Goal: Task Accomplishment & Management: Use online tool/utility

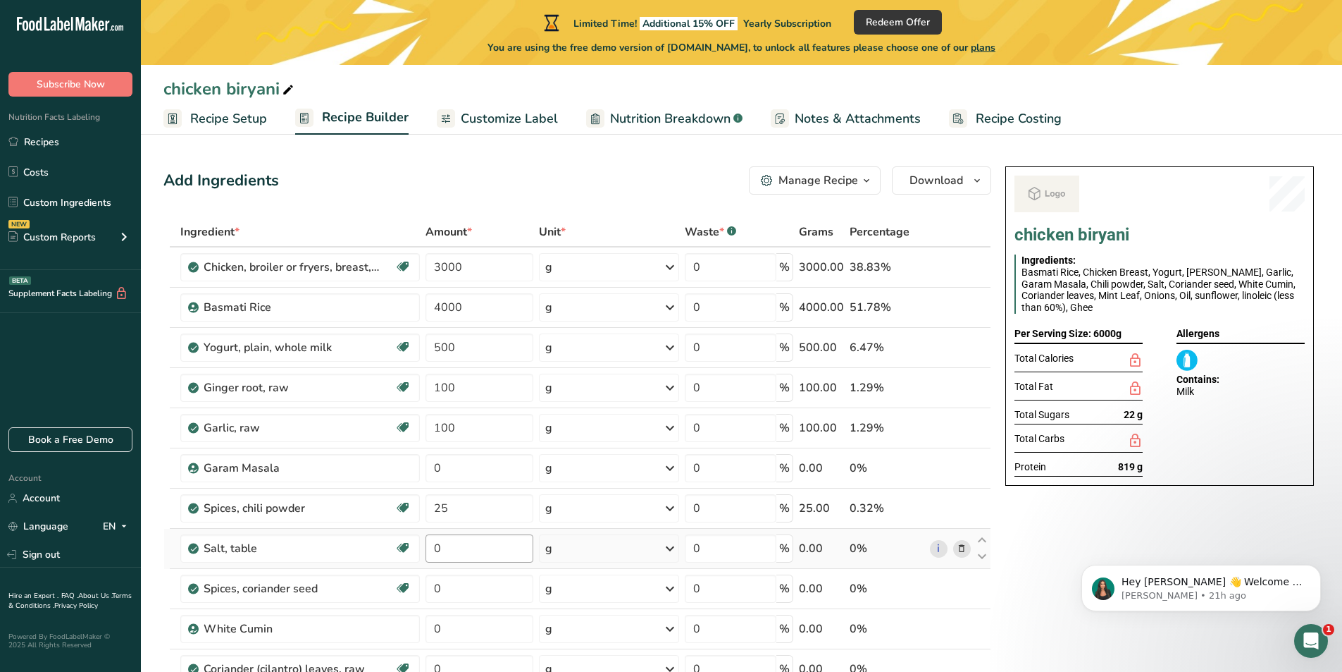
type input "25"
click at [462, 550] on div "Ingredient * Amount * Unit * Waste * .a-a{fill:#347362;}.b-a{fill:#fff;} Grams …" at bounding box center [577, 597] width 828 height 761
type input "15"
click at [457, 509] on div "Ingredient * Amount * Unit * Waste * .a-a{fill:#347362;}.b-a{fill:#fff;} Grams …" at bounding box center [577, 597] width 828 height 761
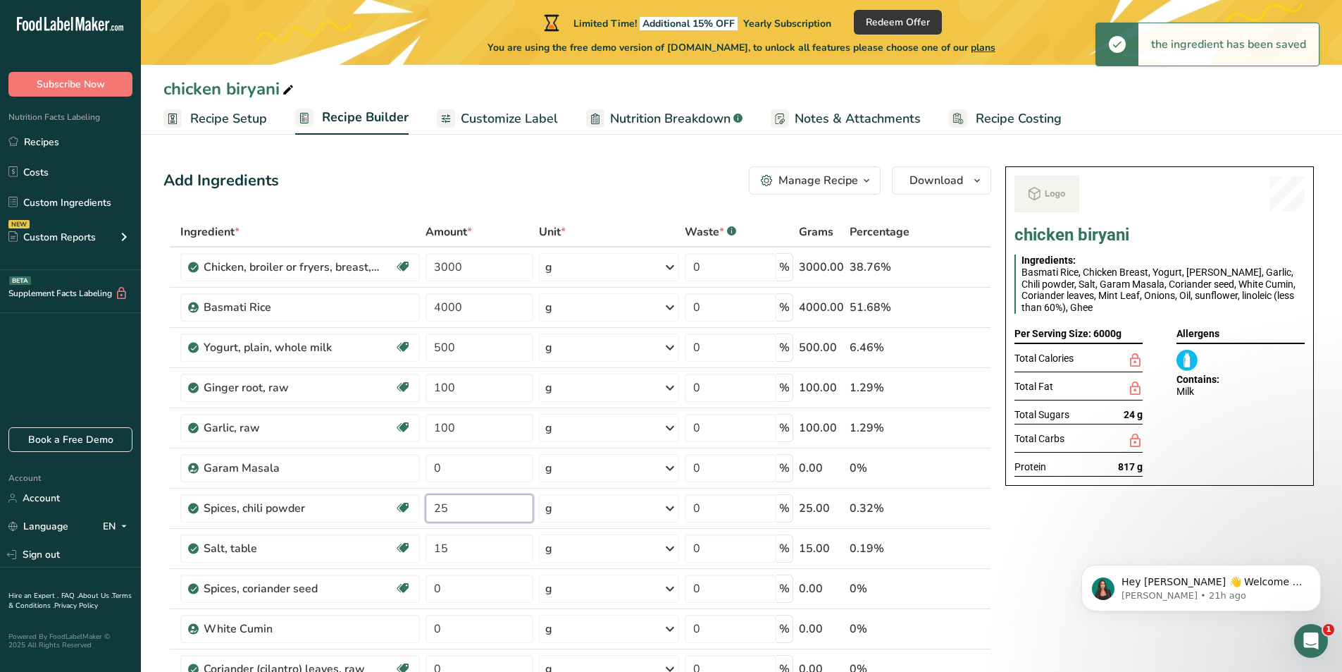
type input "2"
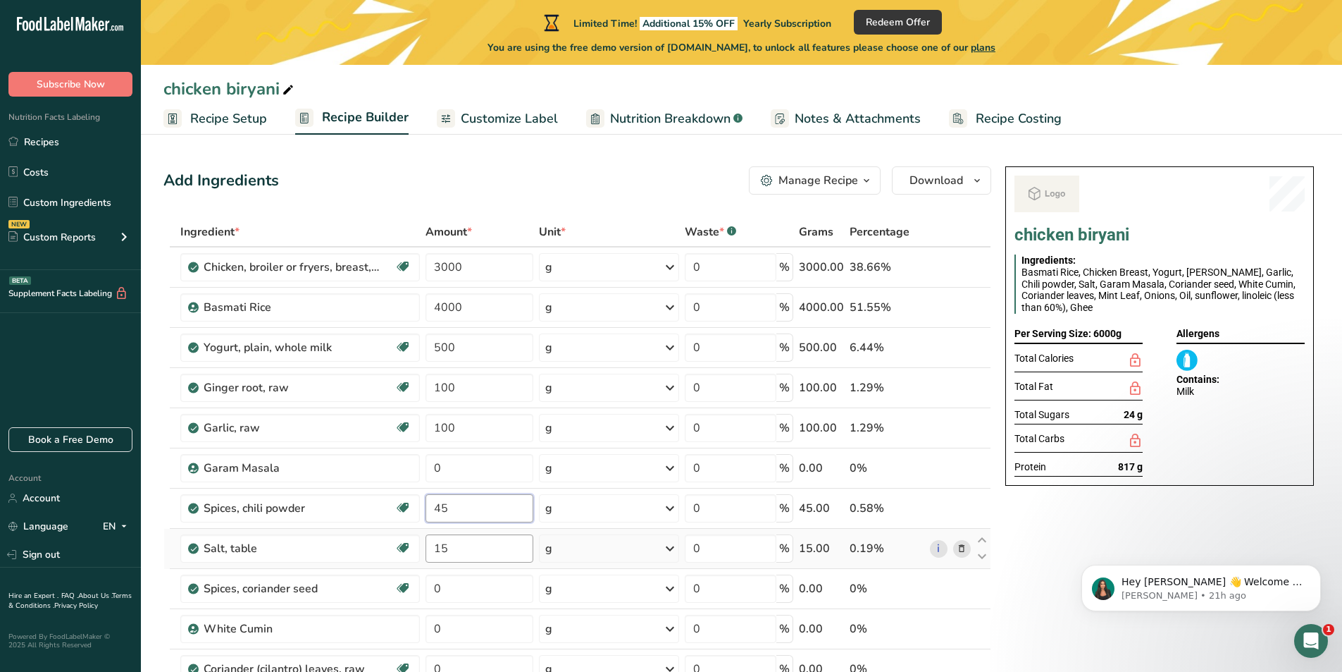
type input "45"
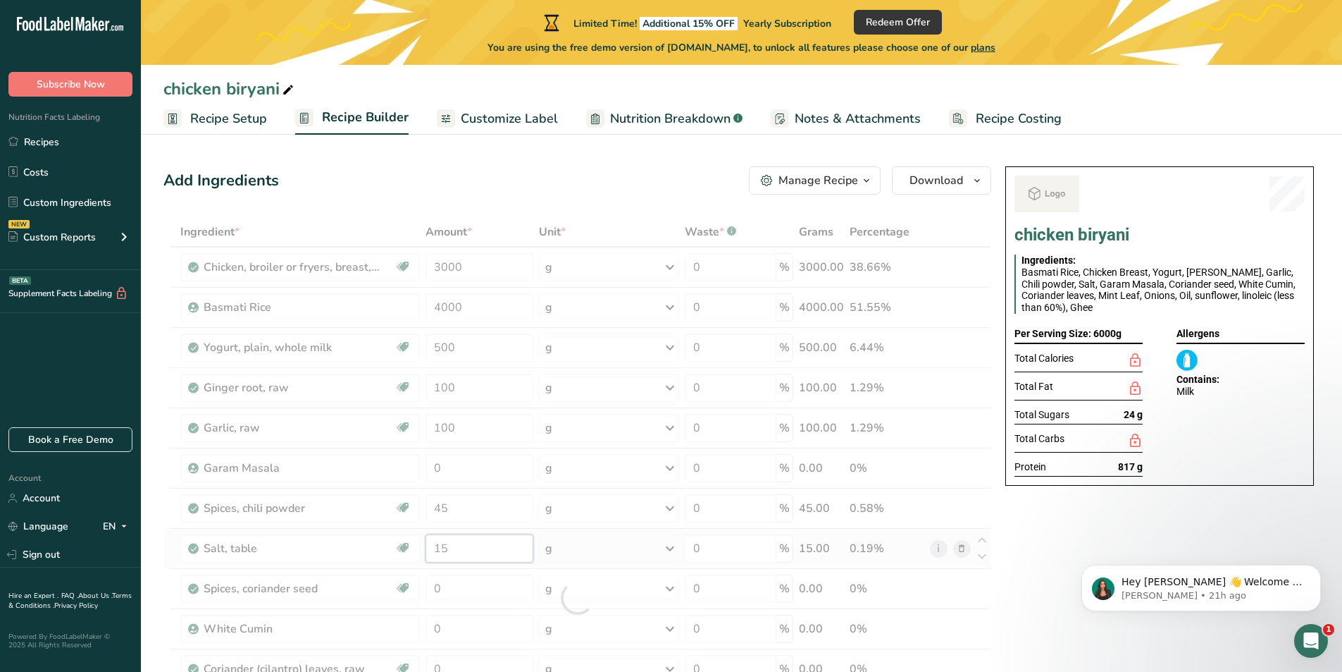
click at [464, 548] on div "Ingredient * Amount * Unit * Waste * .a-a{fill:#347362;}.b-a{fill:#fff;} Grams …" at bounding box center [577, 597] width 828 height 761
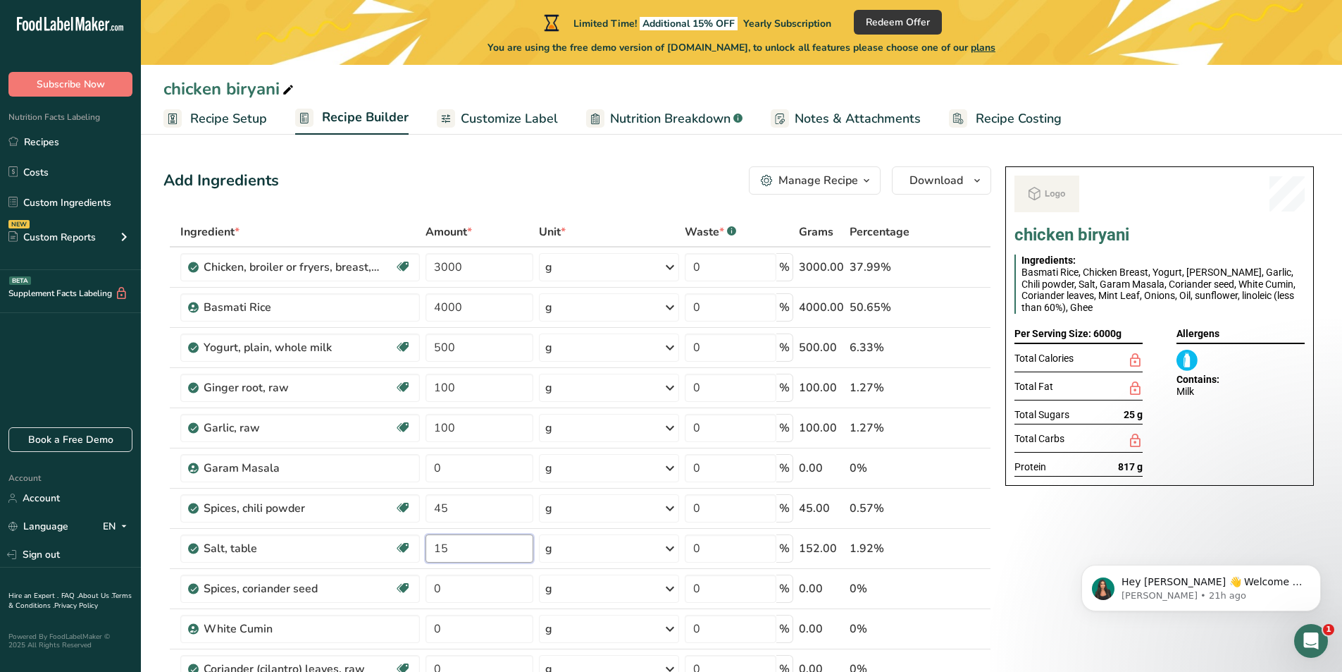
type input "1"
type input "20"
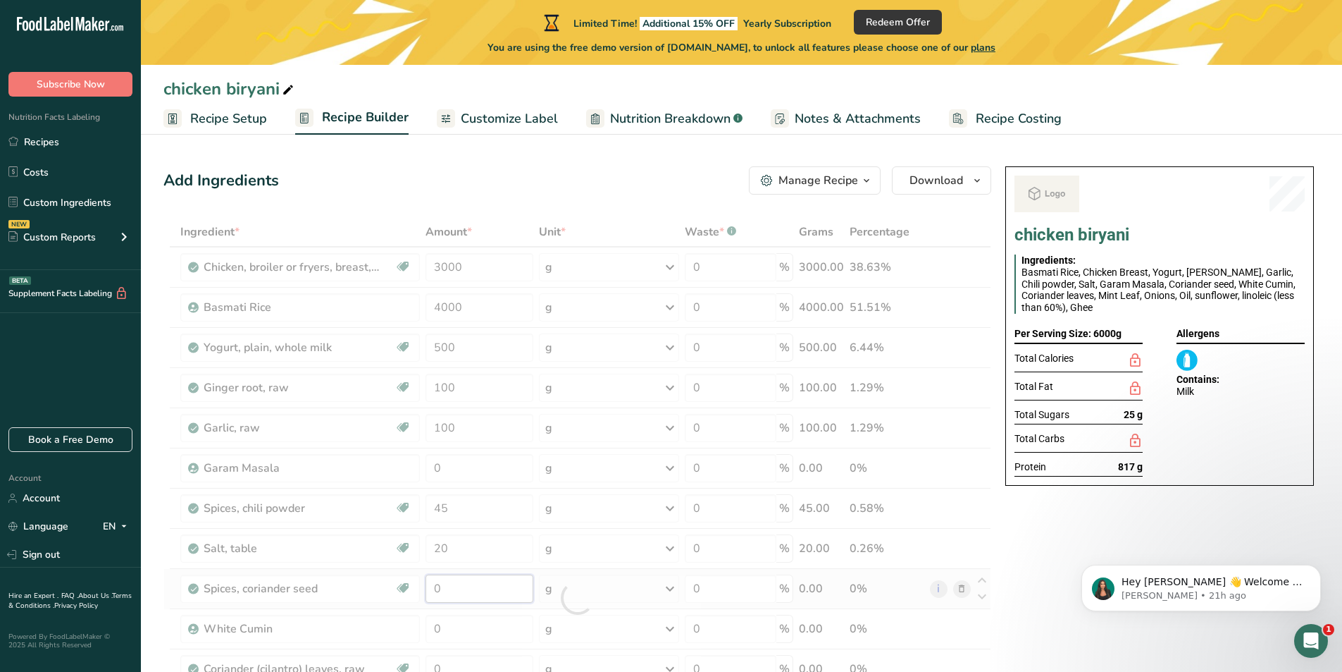
click at [467, 599] on div "Ingredient * Amount * Unit * Waste * .a-a{fill:#347362;}.b-a{fill:#fff;} Grams …" at bounding box center [577, 597] width 828 height 761
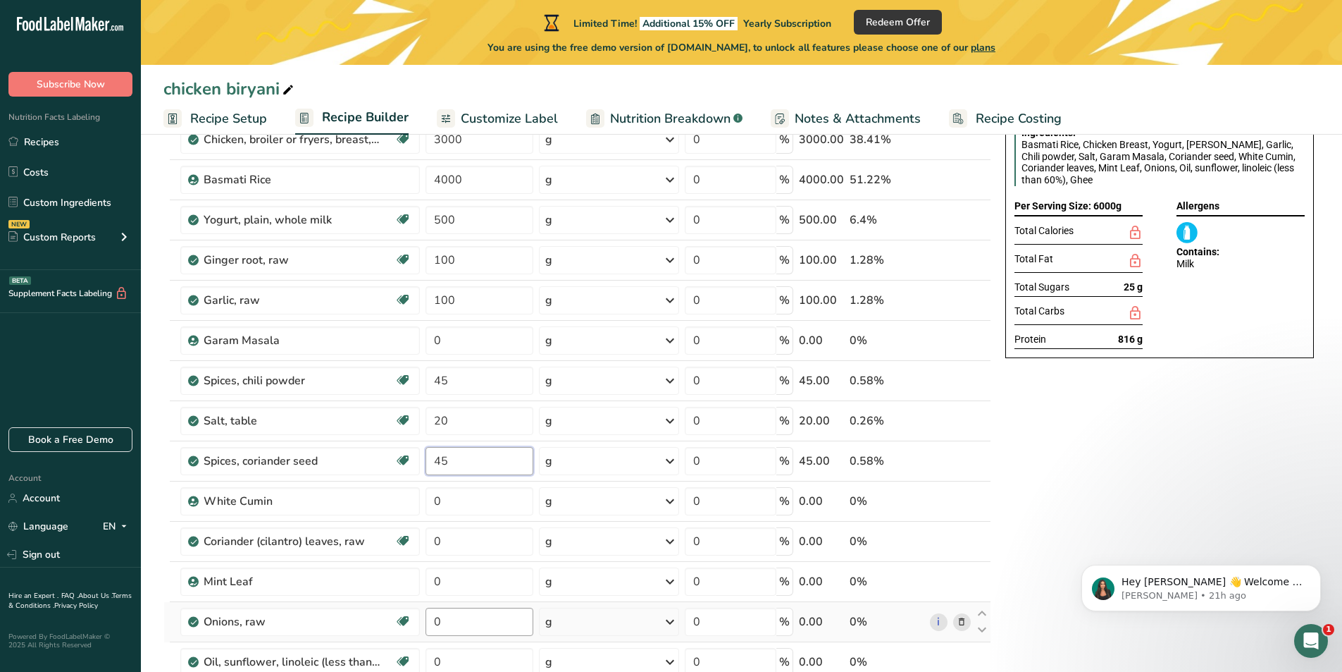
scroll to position [211, 0]
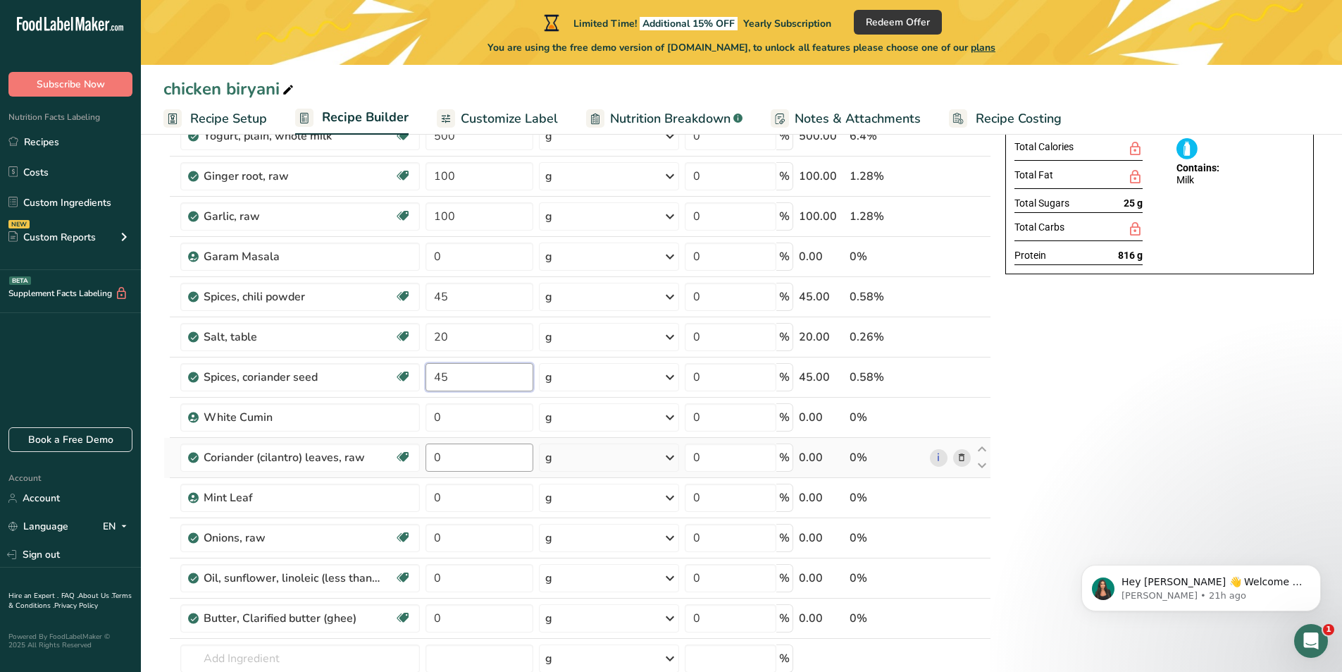
type input "45"
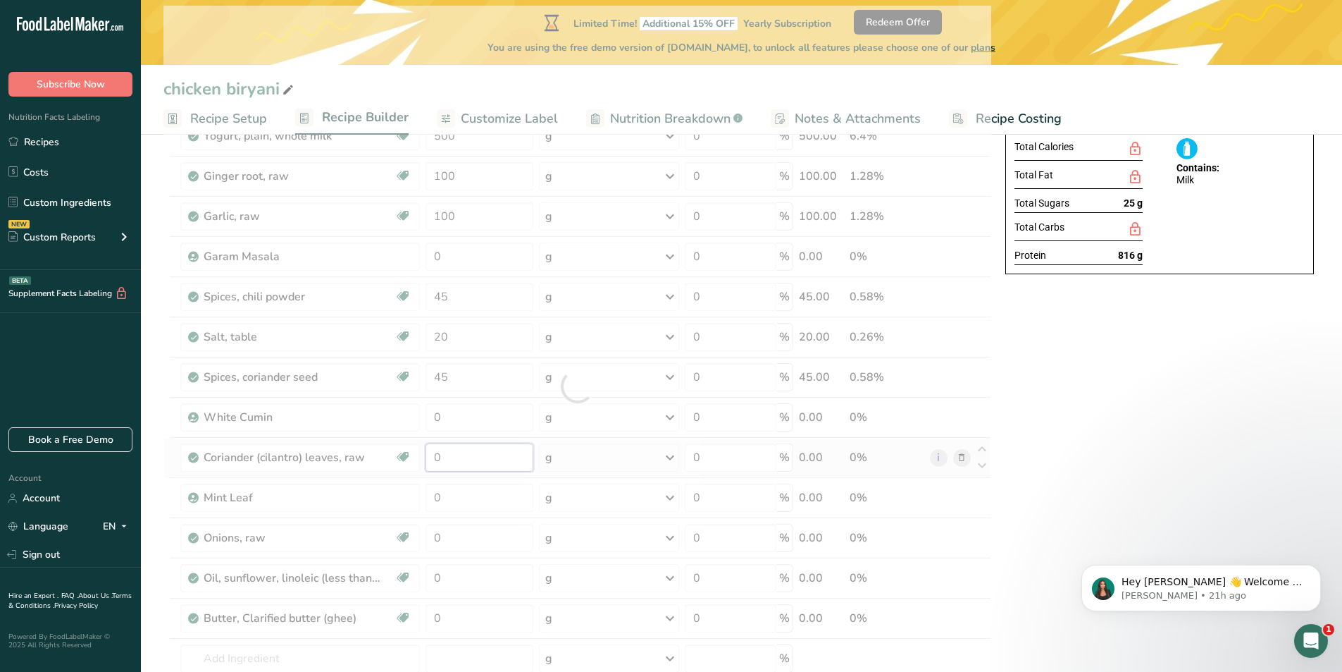
click at [455, 452] on div "Ingredient * Amount * Unit * Waste * .a-a{fill:#347362;}.b-a{fill:#fff;} Grams …" at bounding box center [577, 386] width 828 height 761
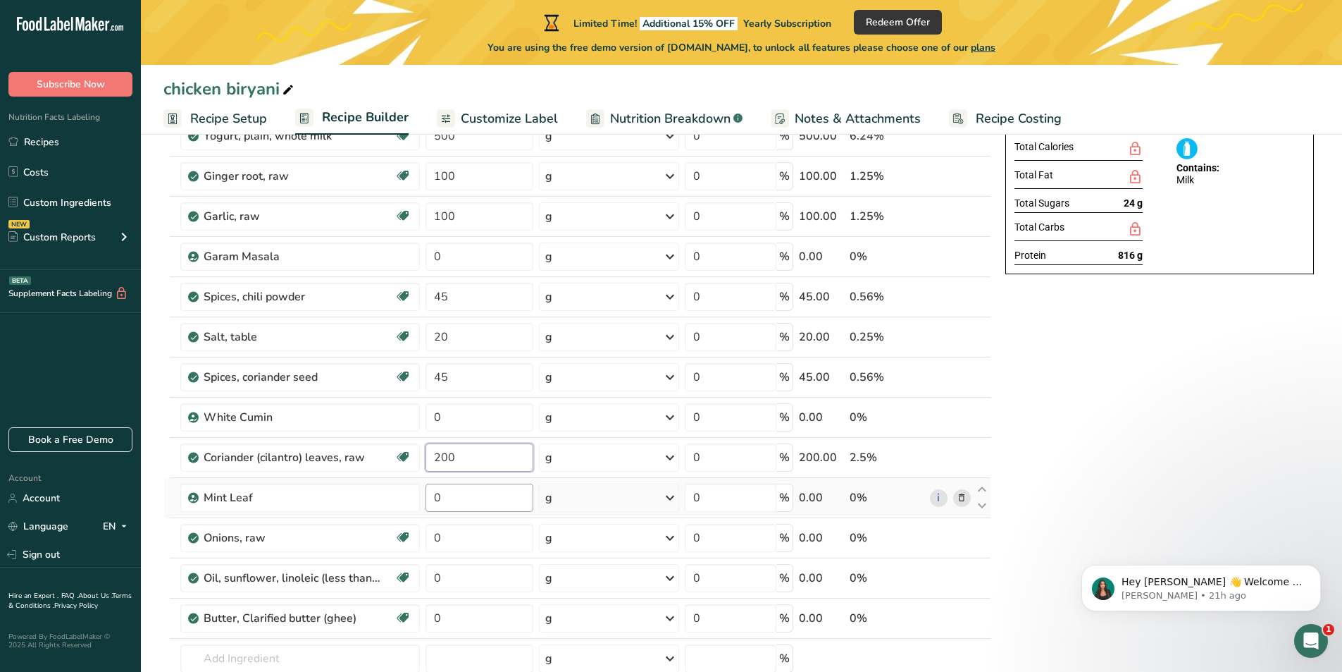
type input "200"
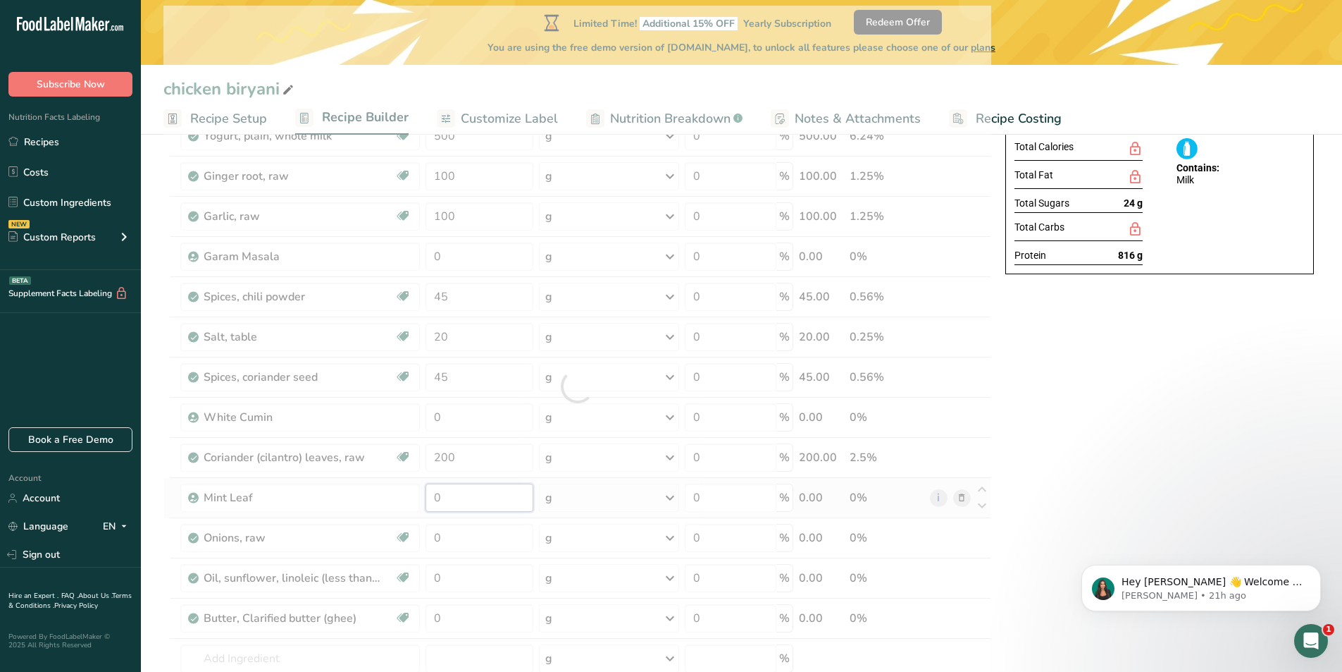
click at [456, 495] on div "Ingredient * Amount * Unit * Waste * .a-a{fill:#347362;}.b-a{fill:#fff;} Grams …" at bounding box center [577, 386] width 828 height 761
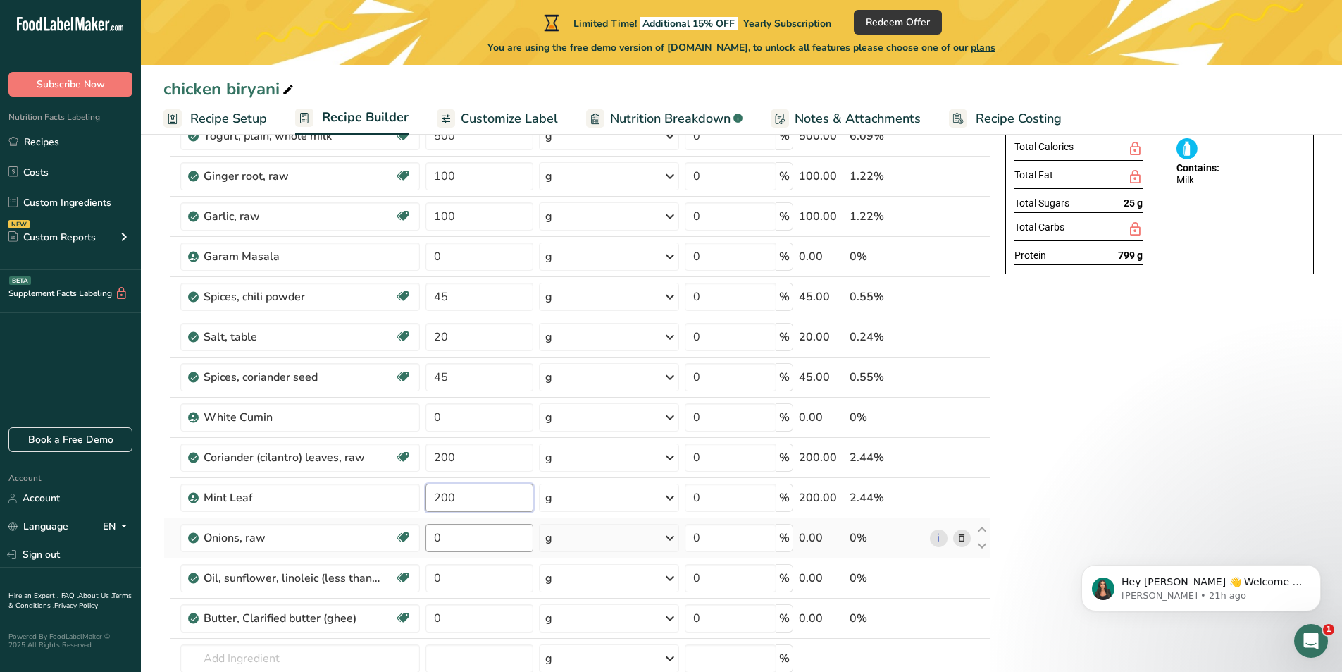
type input "200"
click at [459, 541] on div "Ingredient * Amount * Unit * Waste * .a-a{fill:#347362;}.b-a{fill:#fff;} Grams …" at bounding box center [577, 386] width 828 height 761
type input "4000"
click at [474, 579] on div "Ingredient * Amount * Unit * Waste * .a-a{fill:#347362;}.b-a{fill:#fff;} Grams …" at bounding box center [577, 386] width 828 height 761
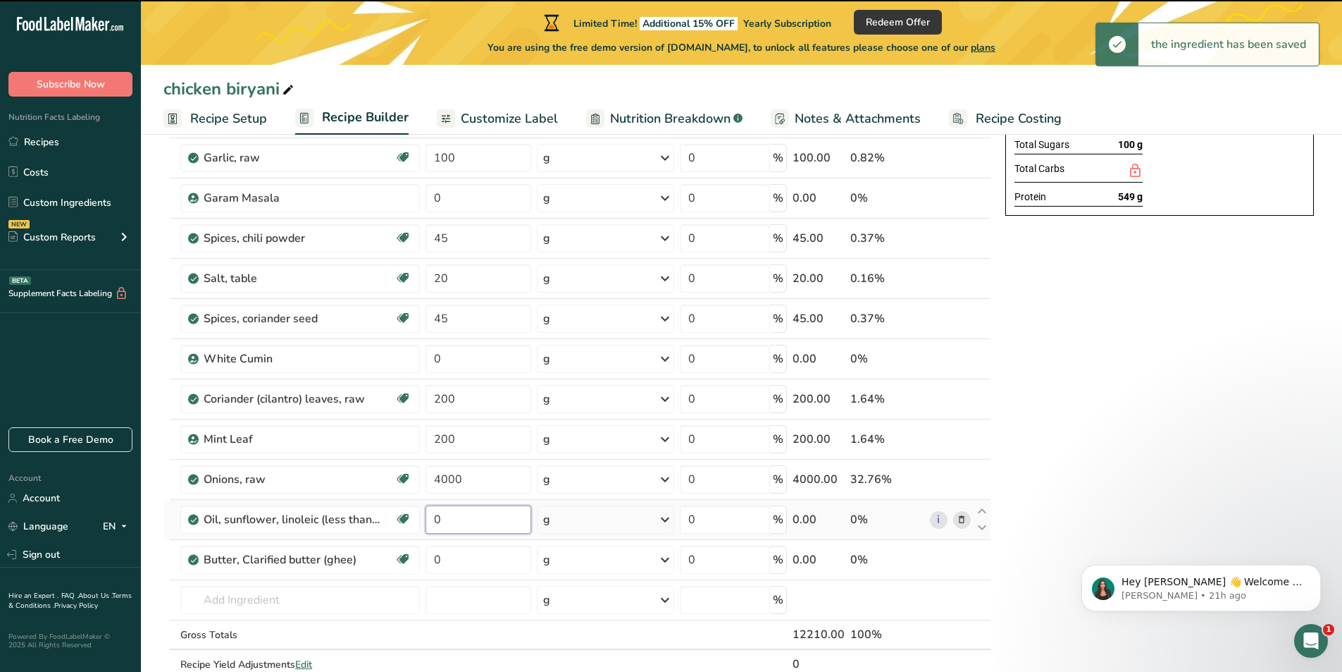
scroll to position [352, 0]
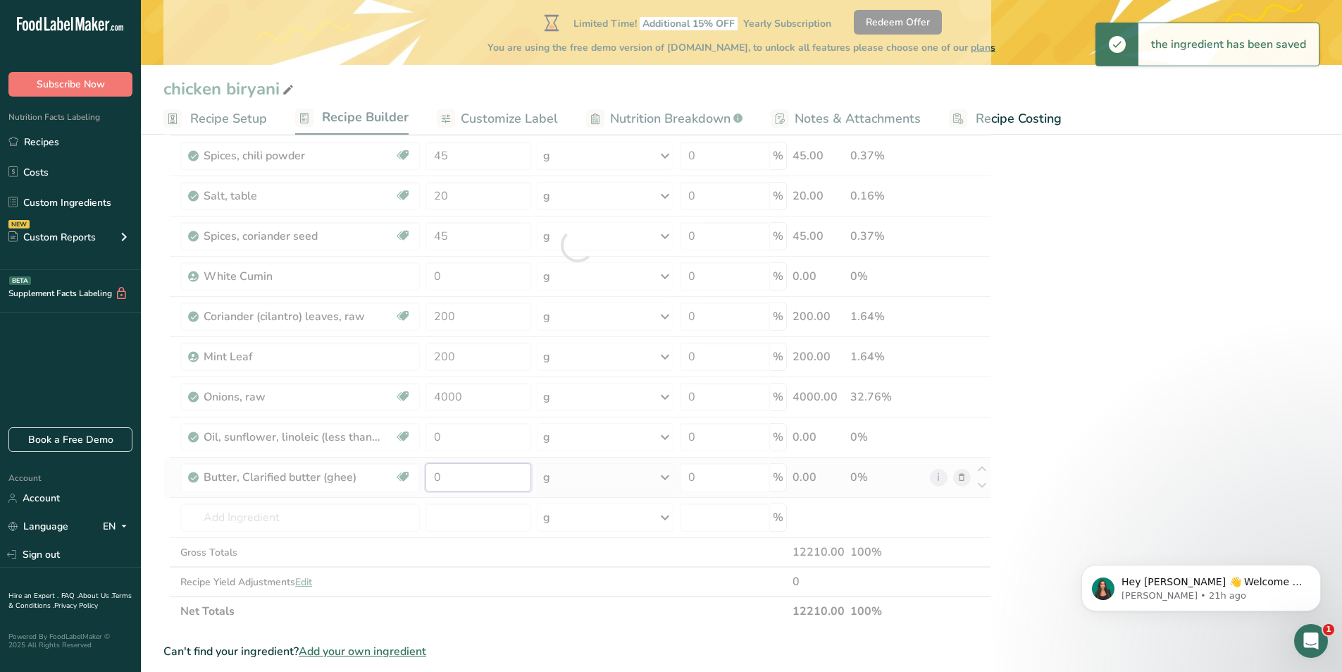
click at [469, 482] on div "Ingredient * Amount * Unit * Waste * .a-a{fill:#347362;}.b-a{fill:#fff;} Grams …" at bounding box center [577, 245] width 828 height 761
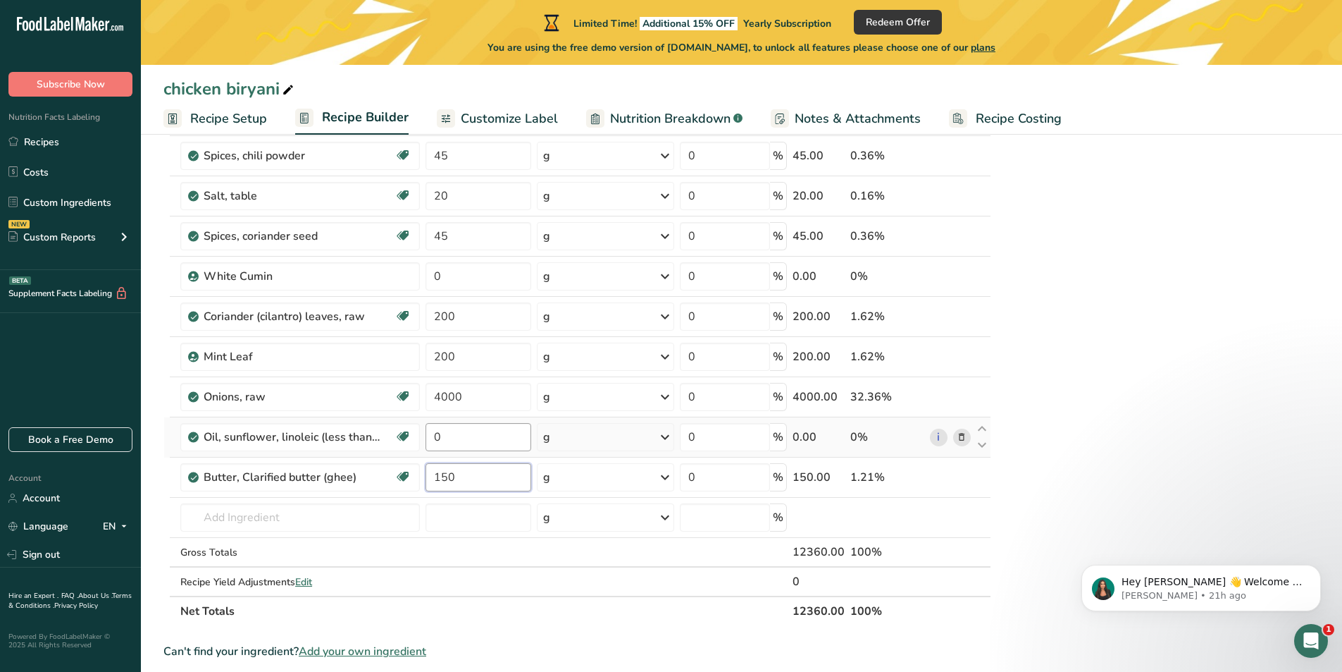
type input "150"
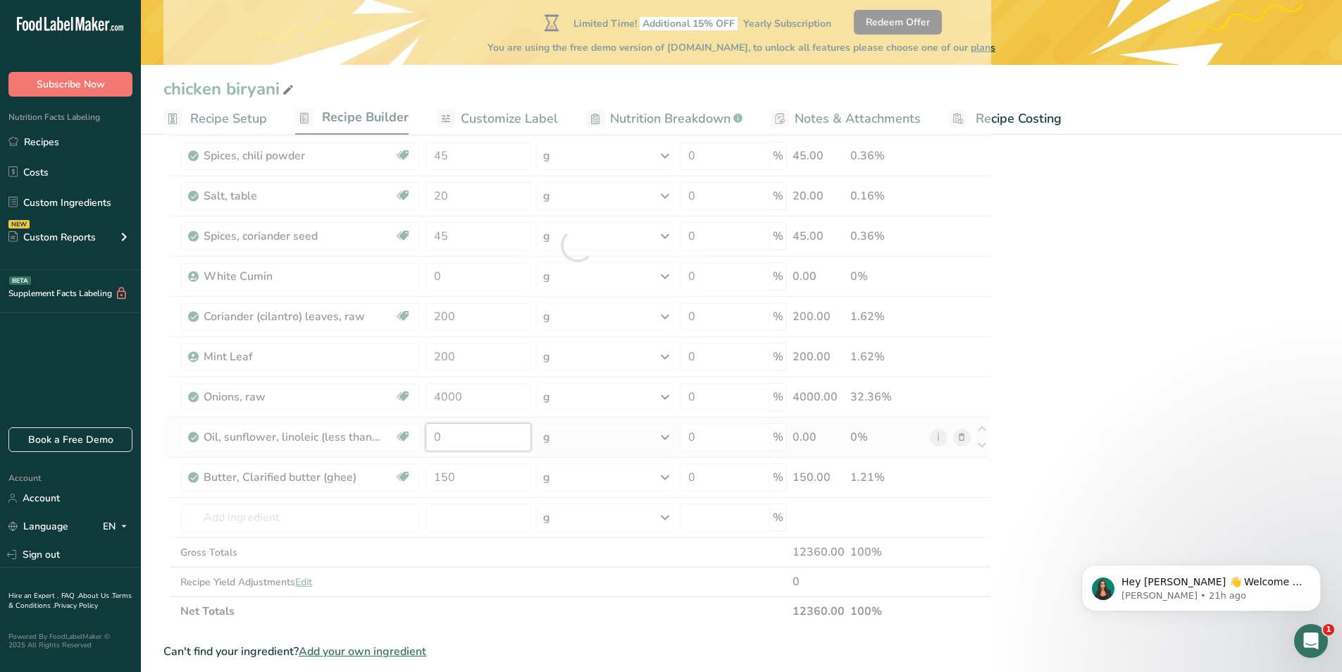
click at [461, 443] on div "Ingredient * Amount * Unit * Waste * .a-a{fill:#347362;}.b-a{fill:#fff;} Grams …" at bounding box center [577, 245] width 828 height 761
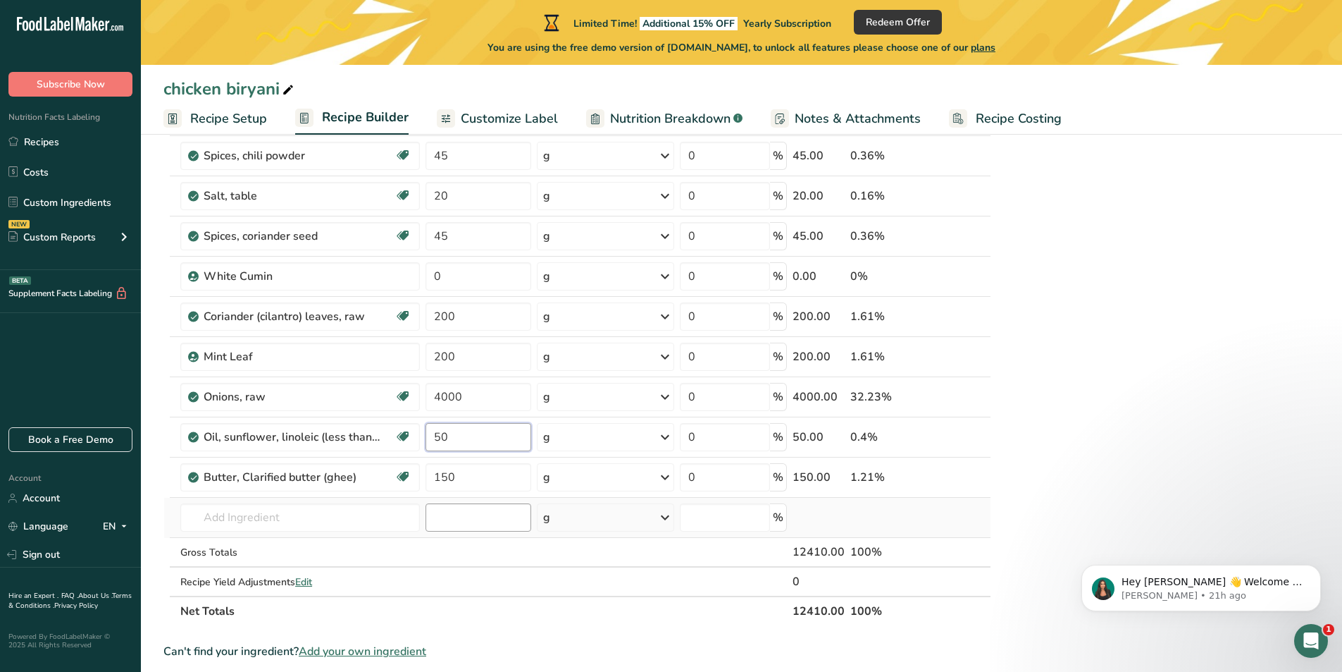
type input "50"
click at [465, 531] on div "Ingredient * Amount * Unit * Waste * .a-a{fill:#347362;}.b-a{fill:#fff;} Grams …" at bounding box center [577, 245] width 828 height 761
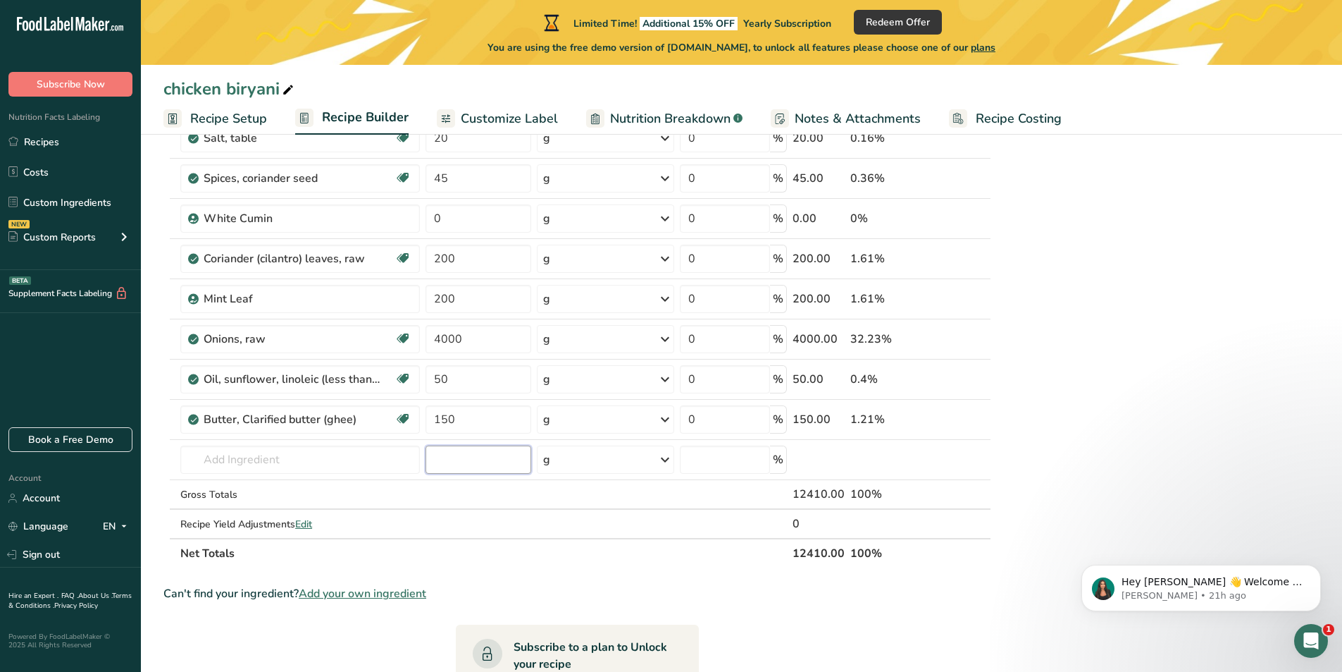
scroll to position [423, 0]
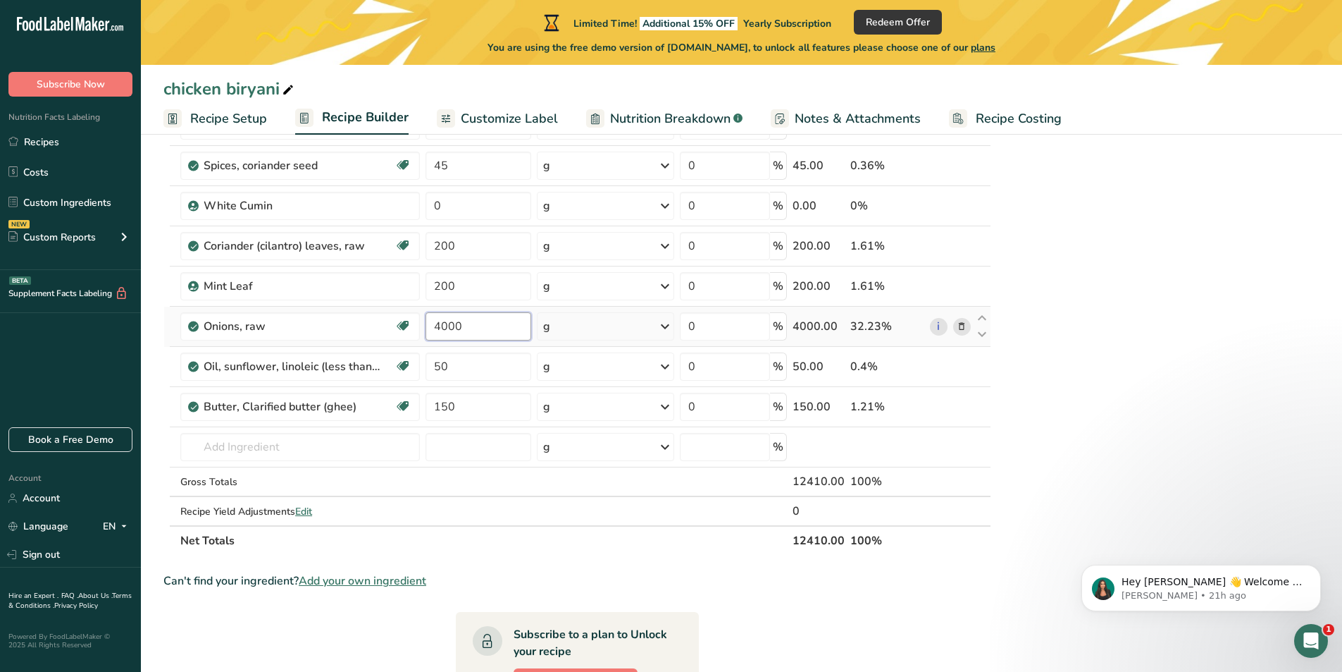
click at [488, 335] on input "4000" at bounding box center [479, 326] width 106 height 28
type input "4"
type input "2000"
click at [595, 582] on div "Can't find your ingredient? Add your own ingredient" at bounding box center [577, 580] width 828 height 17
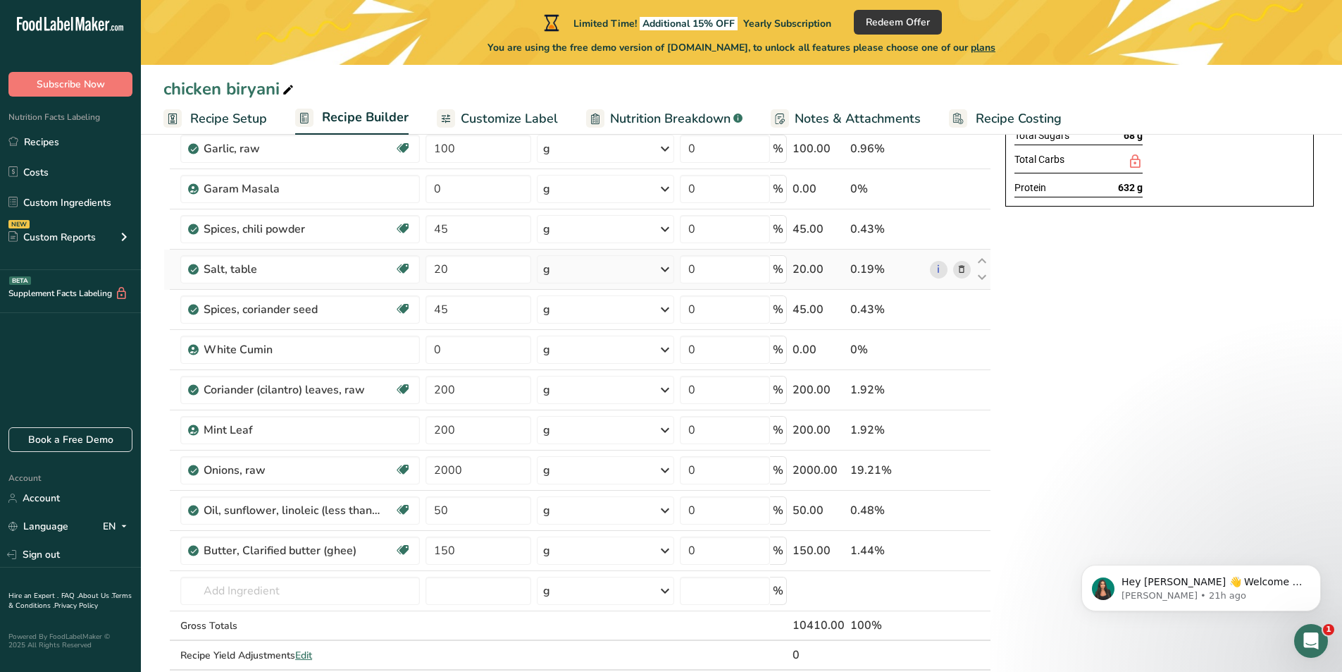
scroll to position [282, 0]
click at [456, 342] on input "0" at bounding box center [479, 347] width 106 height 28
type input "35"
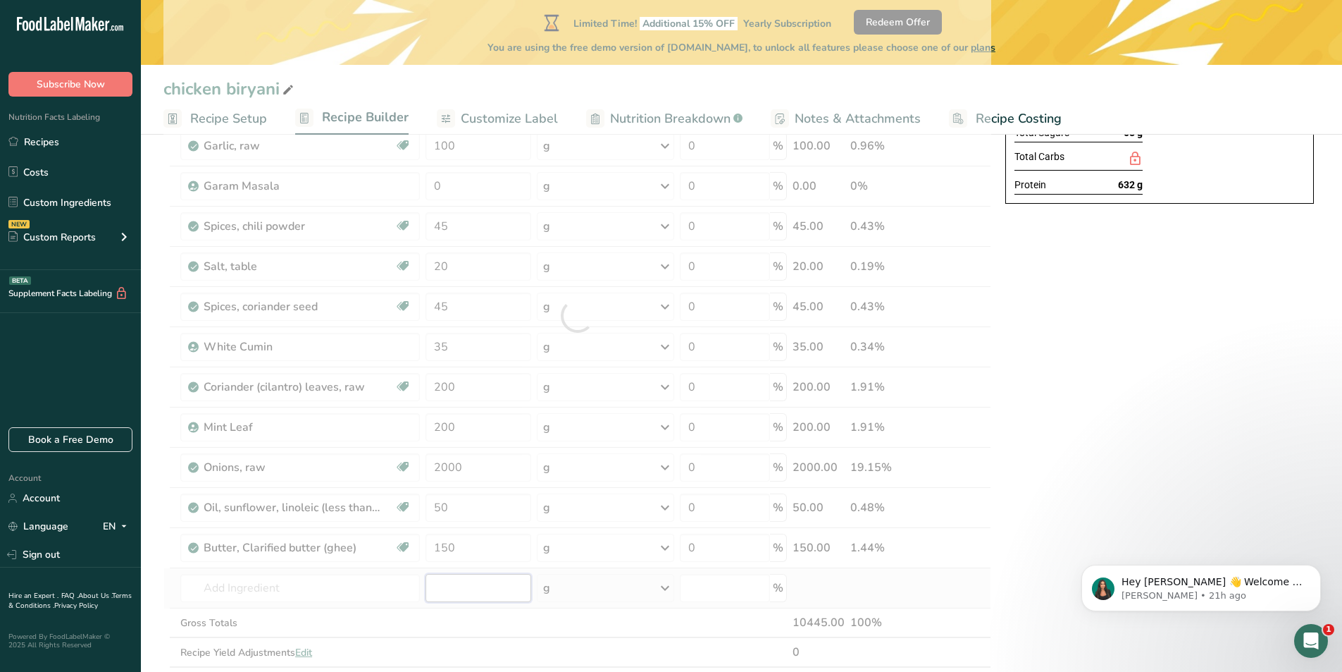
click at [470, 583] on div "Ingredient * Amount * Unit * Waste * .a-a{fill:#347362;}.b-a{fill:#fff;} Grams …" at bounding box center [577, 315] width 828 height 761
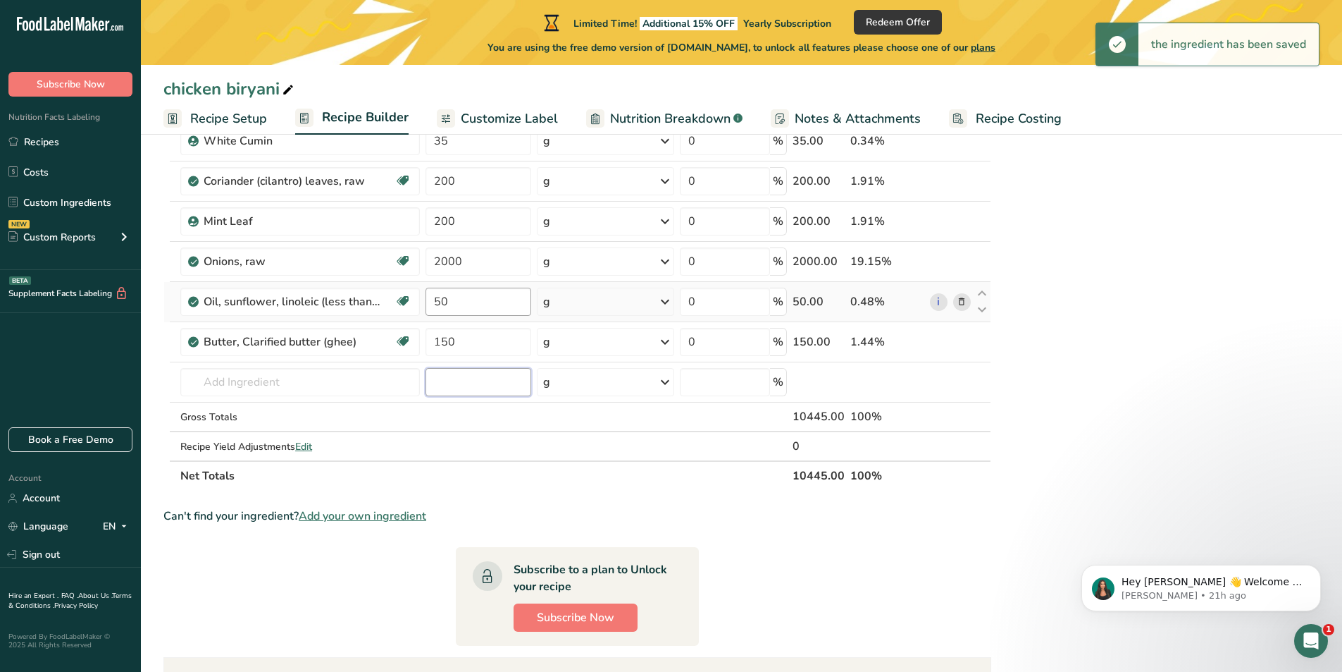
scroll to position [493, 0]
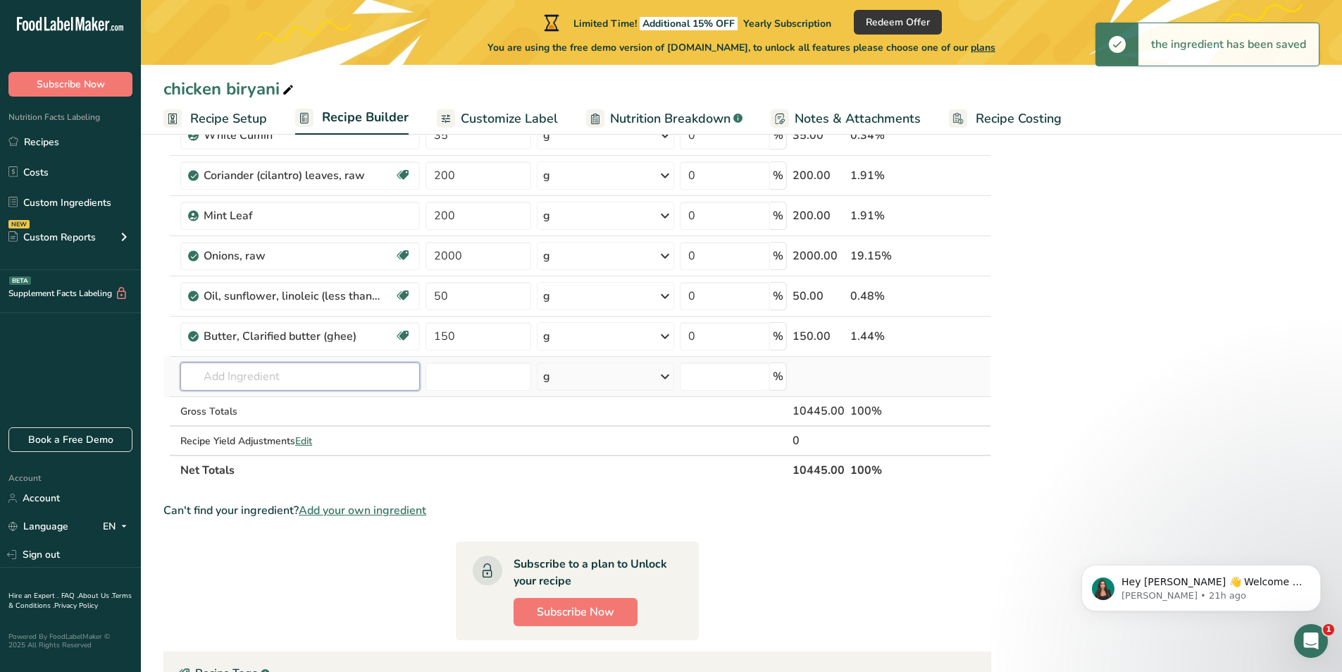
click at [319, 390] on input "text" at bounding box center [300, 376] width 240 height 28
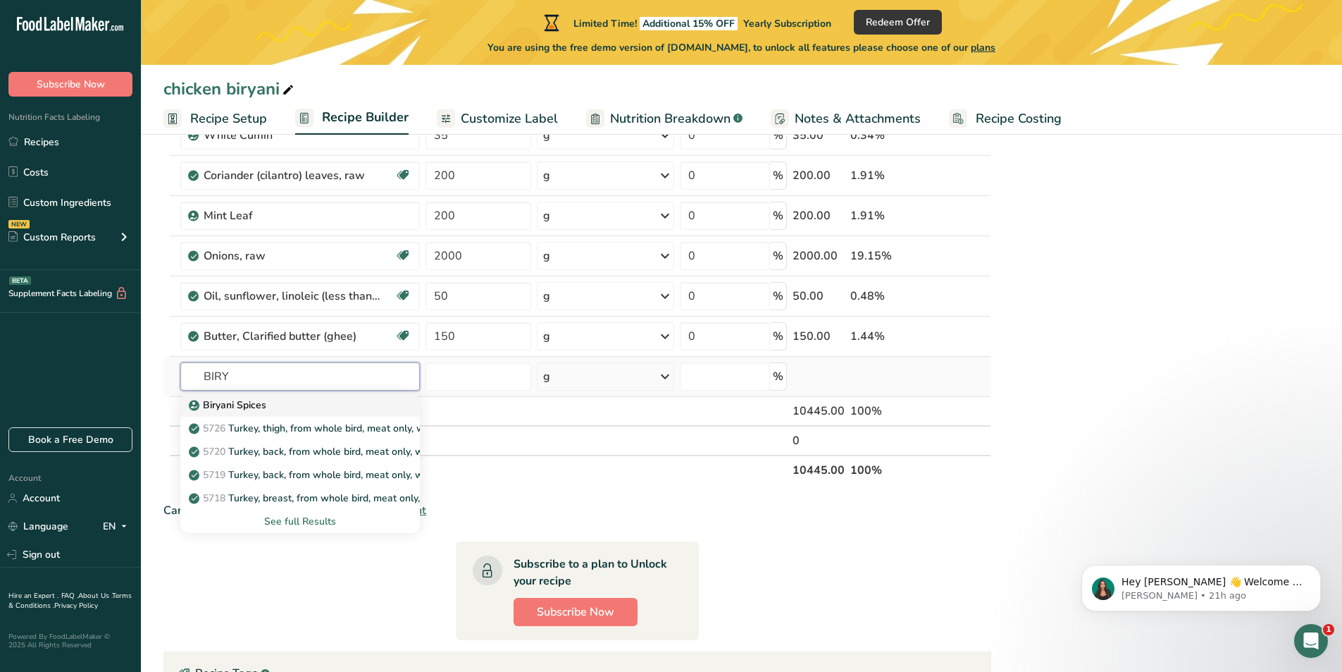
type input "BIRY"
click at [259, 406] on p "Biryani Spices" at bounding box center [229, 404] width 75 height 15
type input "Biryani Spices"
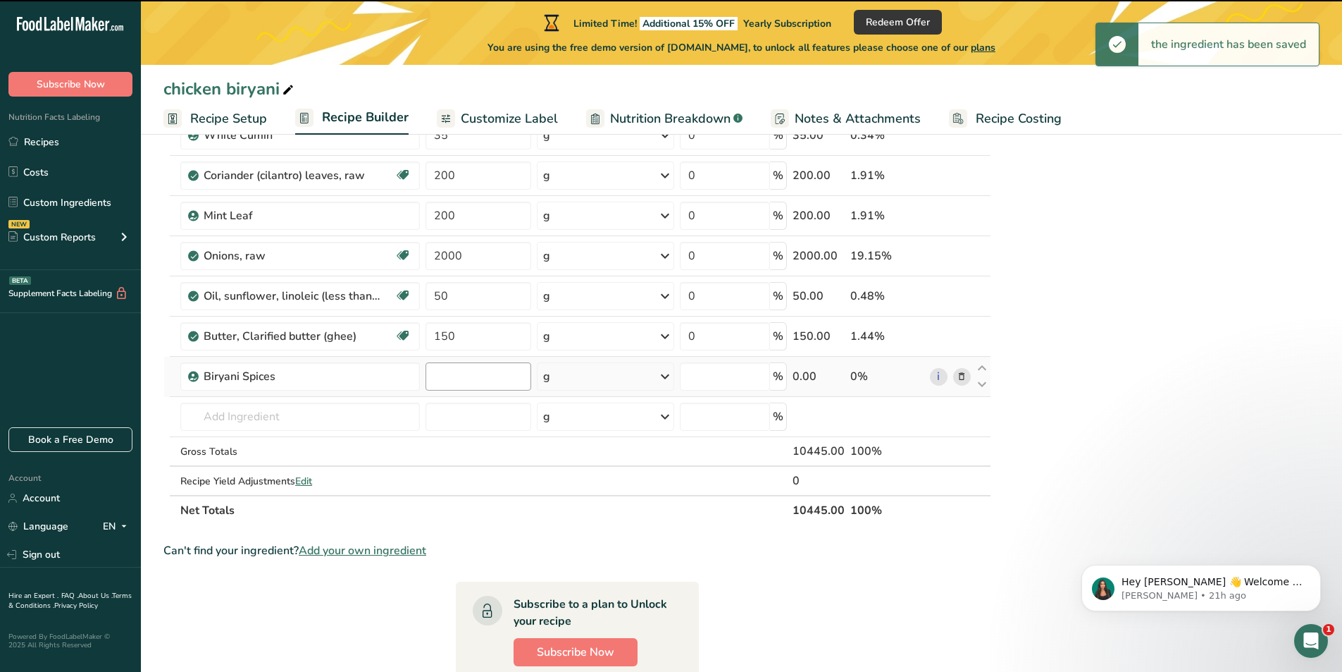
type input "0"
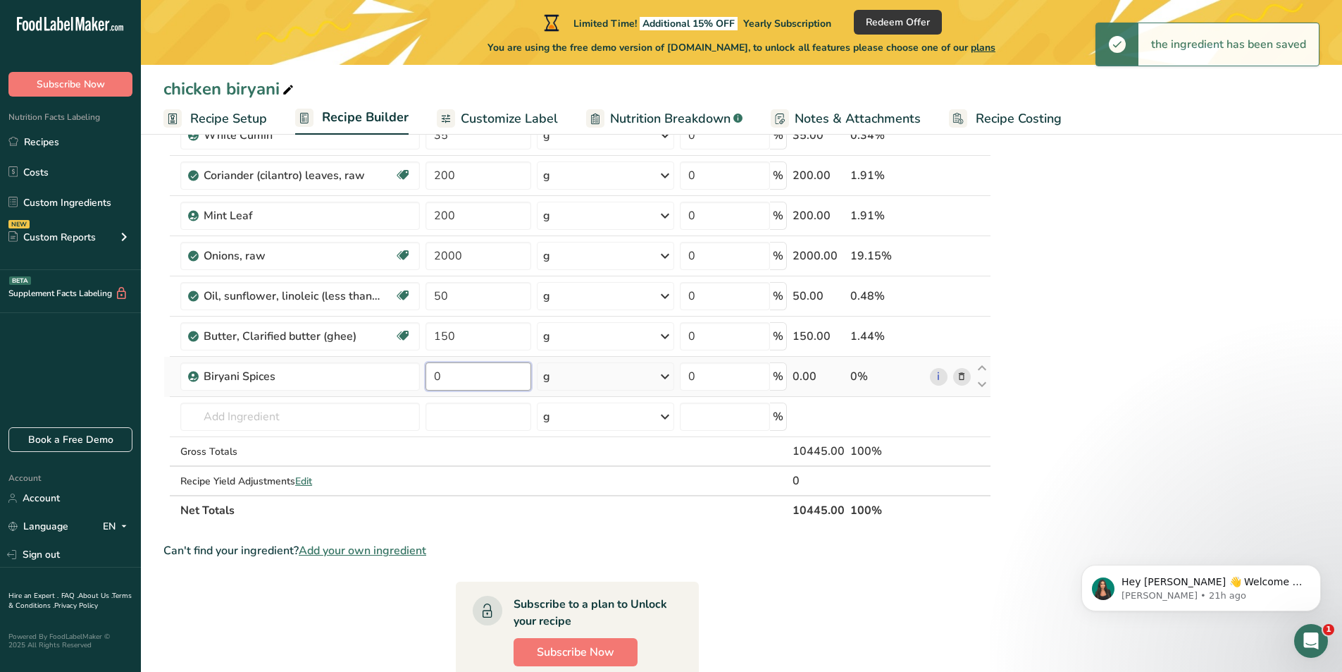
click at [465, 378] on input "0" at bounding box center [479, 376] width 106 height 28
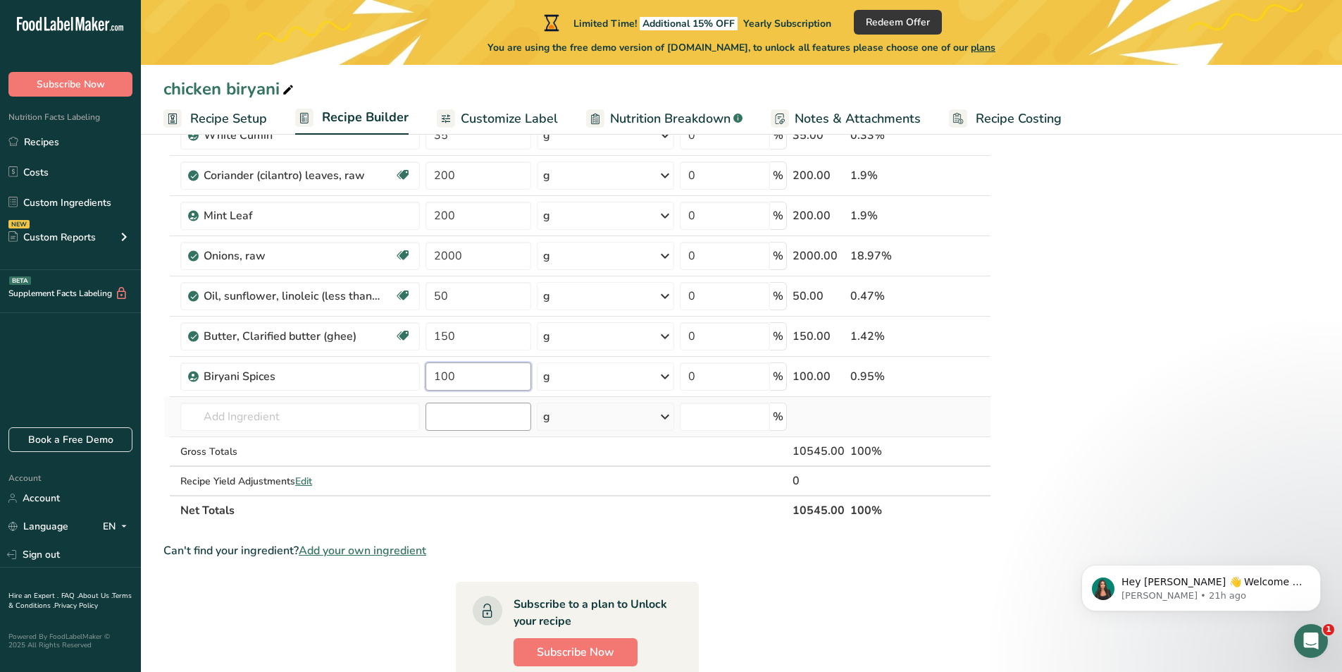
type input "100"
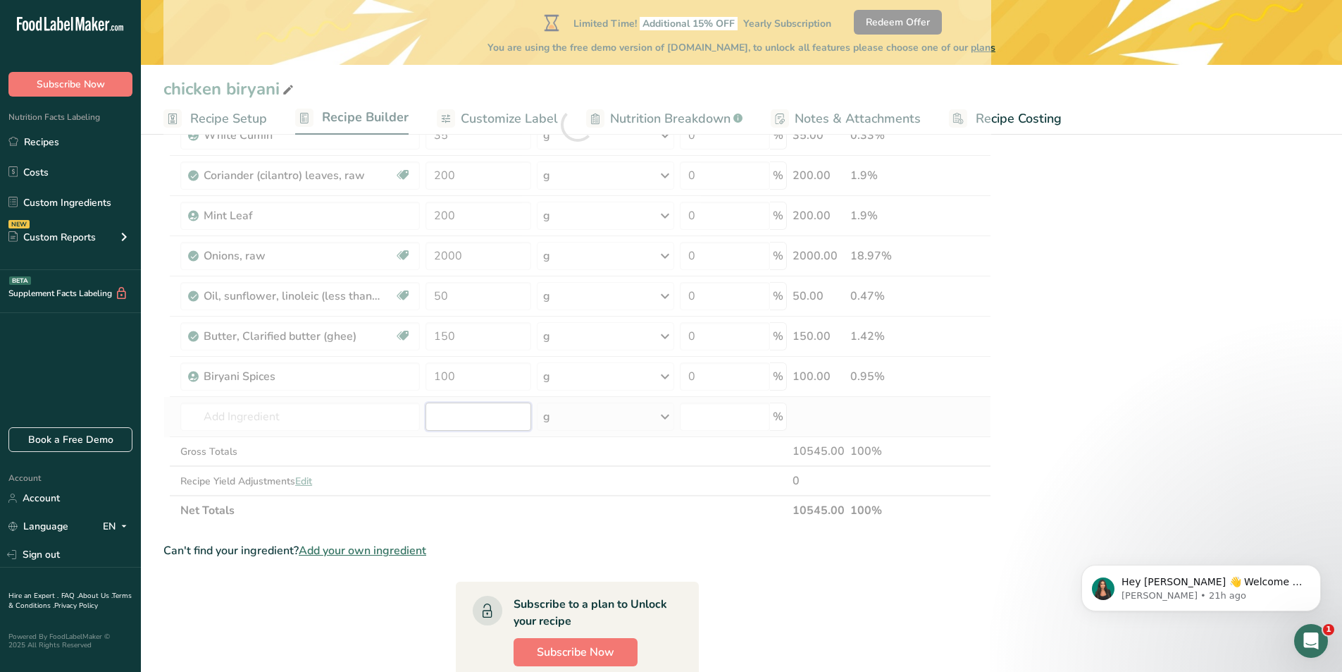
click at [521, 427] on div "Ingredient * Amount * Unit * Waste * .a-a{fill:#347362;}.b-a{fill:#fff;} Grams …" at bounding box center [577, 124] width 828 height 801
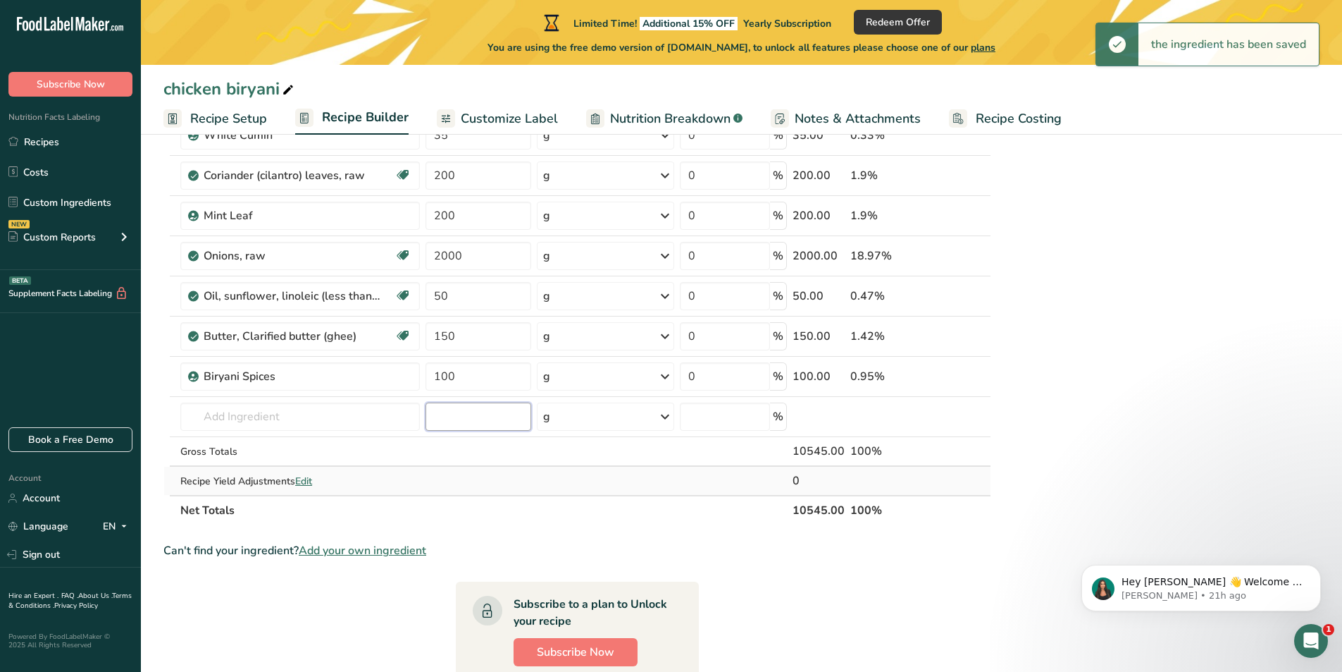
scroll to position [423, 0]
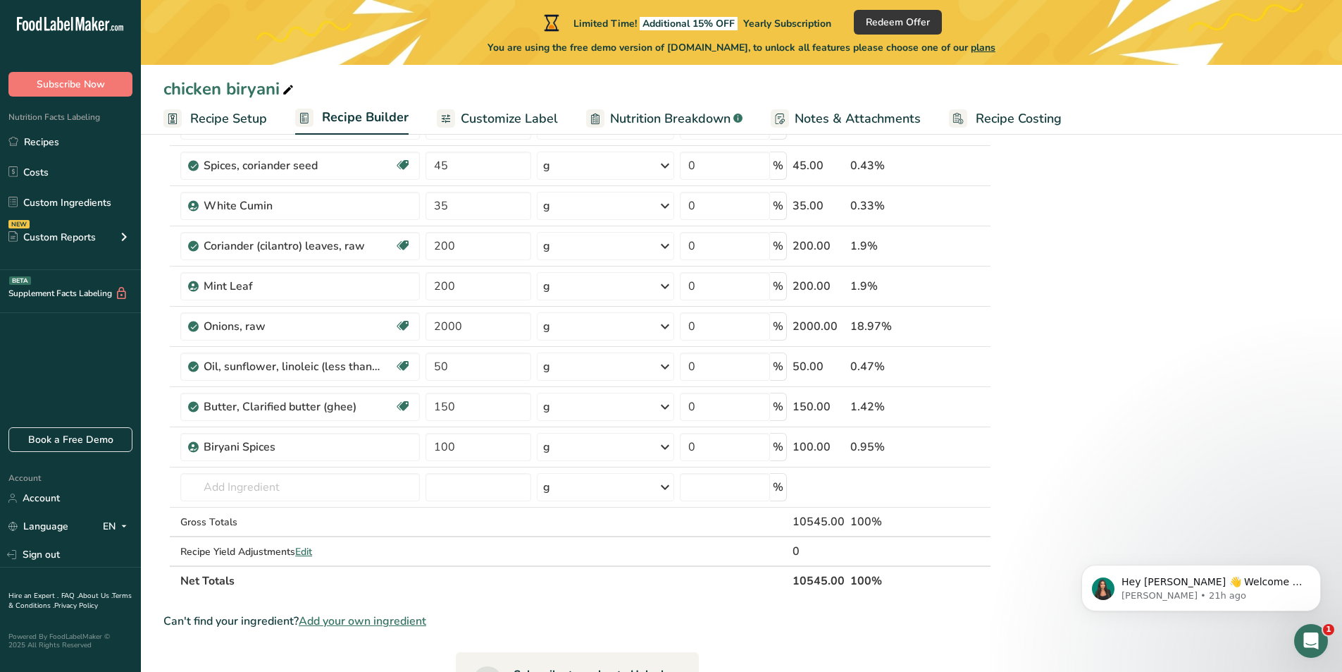
click at [1155, 409] on div "chicken biryani Ingredients: Basmati Rice, Chicken Breast, Onions, Yogurt, Cori…" at bounding box center [1160, 395] width 320 height 1315
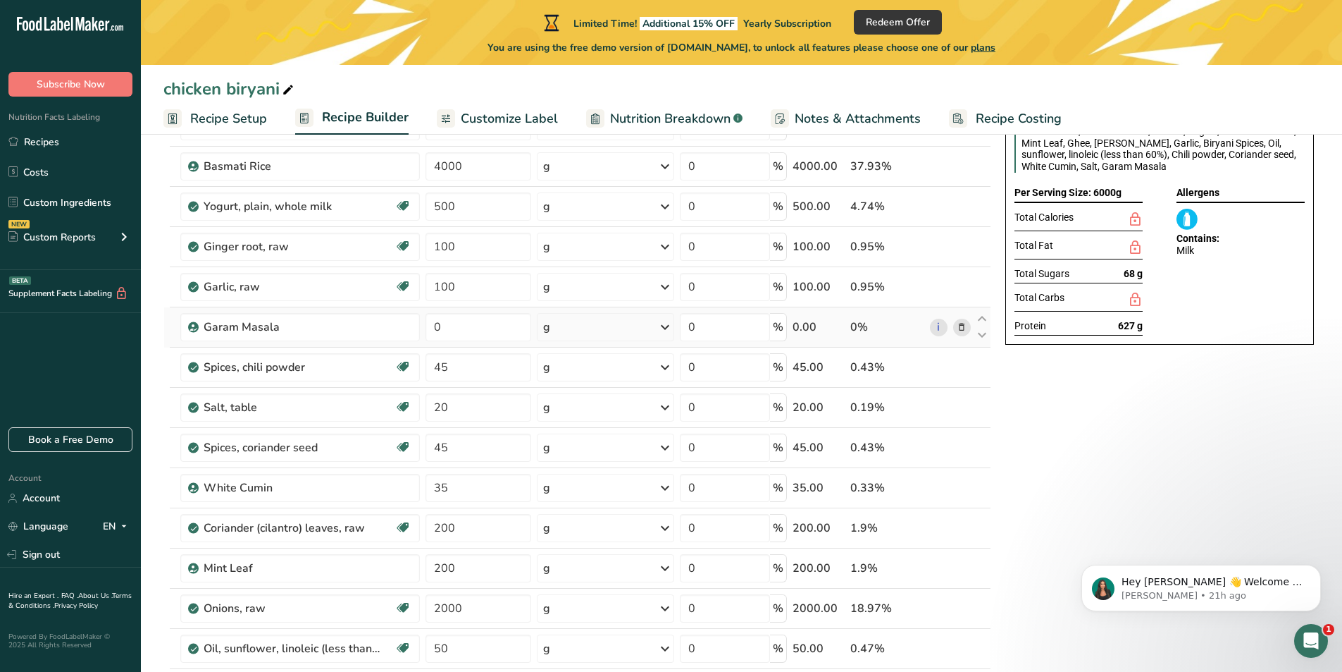
scroll to position [70, 0]
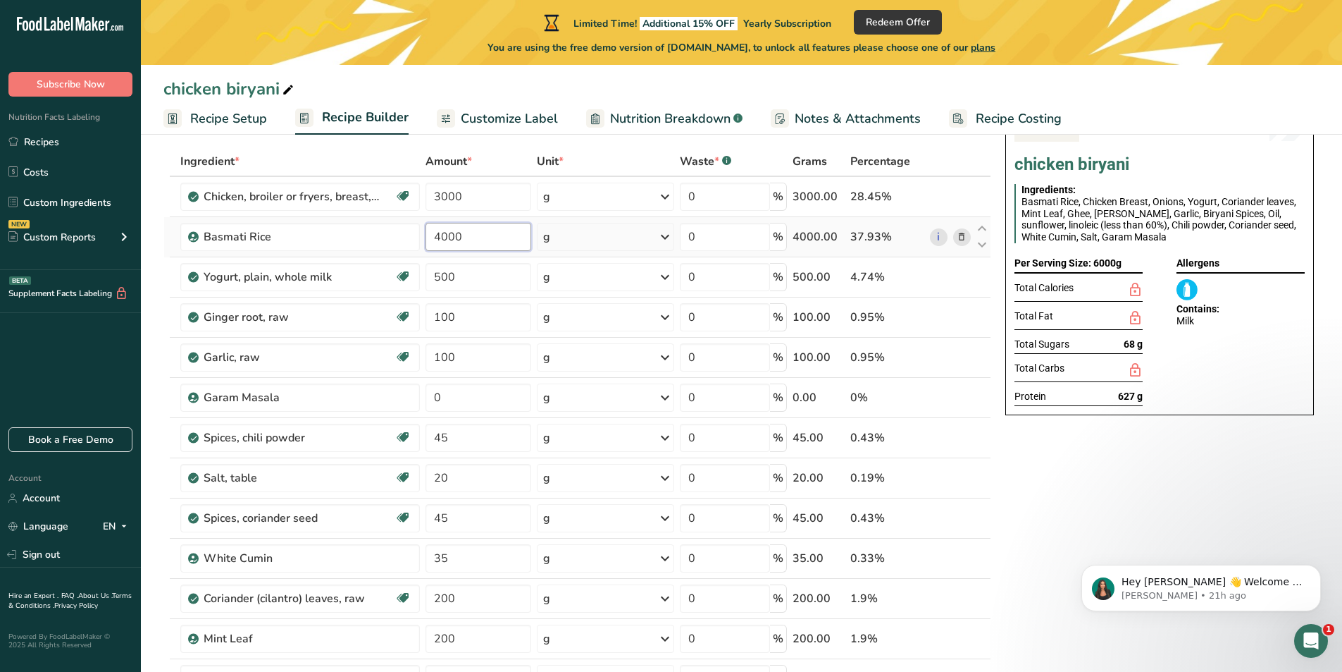
click at [481, 241] on input "4000" at bounding box center [479, 237] width 106 height 28
type input "4"
type input "3500"
click at [493, 315] on div "Ingredient * Amount * Unit * Waste * .a-a{fill:#347362;}.b-a{fill:#fff;} Grams …" at bounding box center [577, 547] width 828 height 801
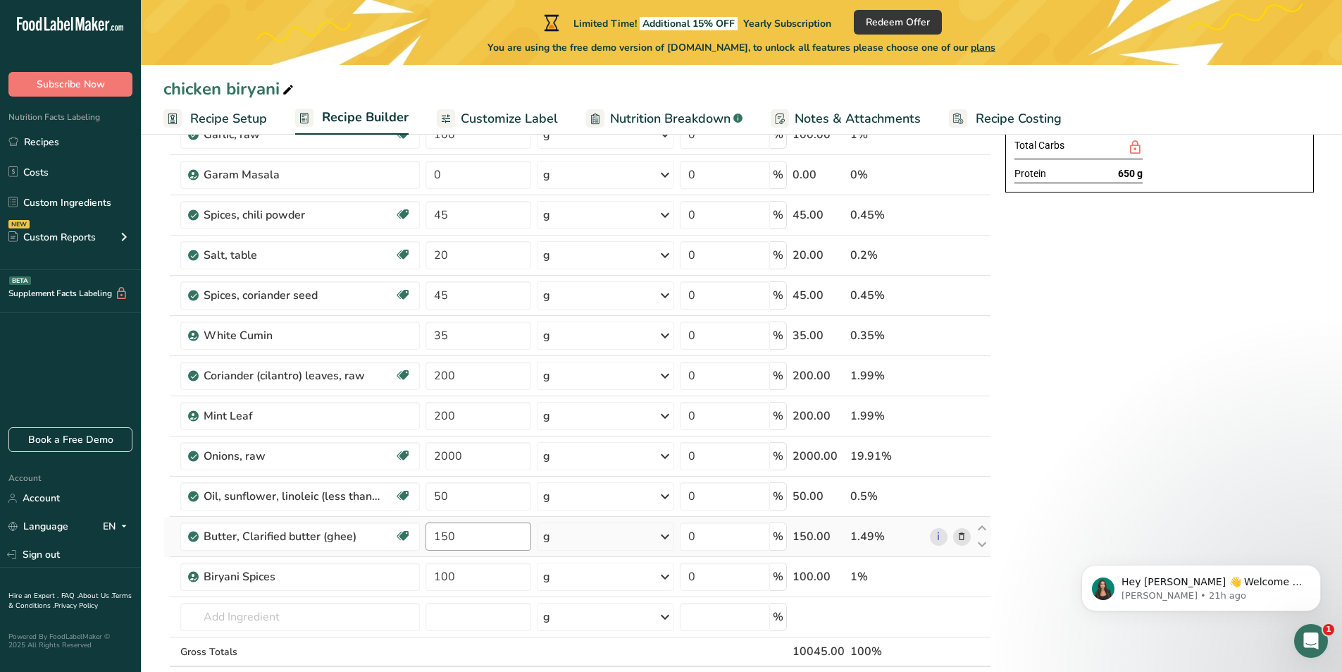
scroll to position [352, 0]
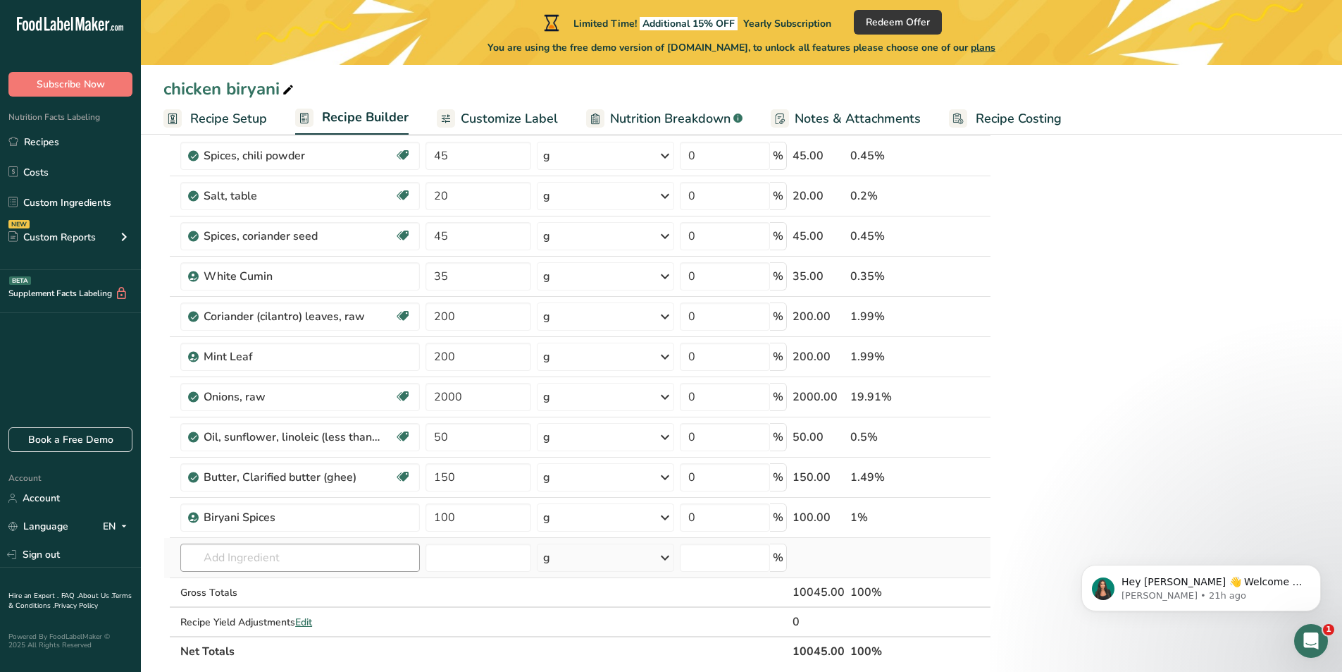
type input "100.000001"
click at [392, 557] on div "Ingredient * Amount * Unit * Waste * .a-a{fill:#347362;}.b-a{fill:#fff;} Grams …" at bounding box center [577, 265] width 828 height 801
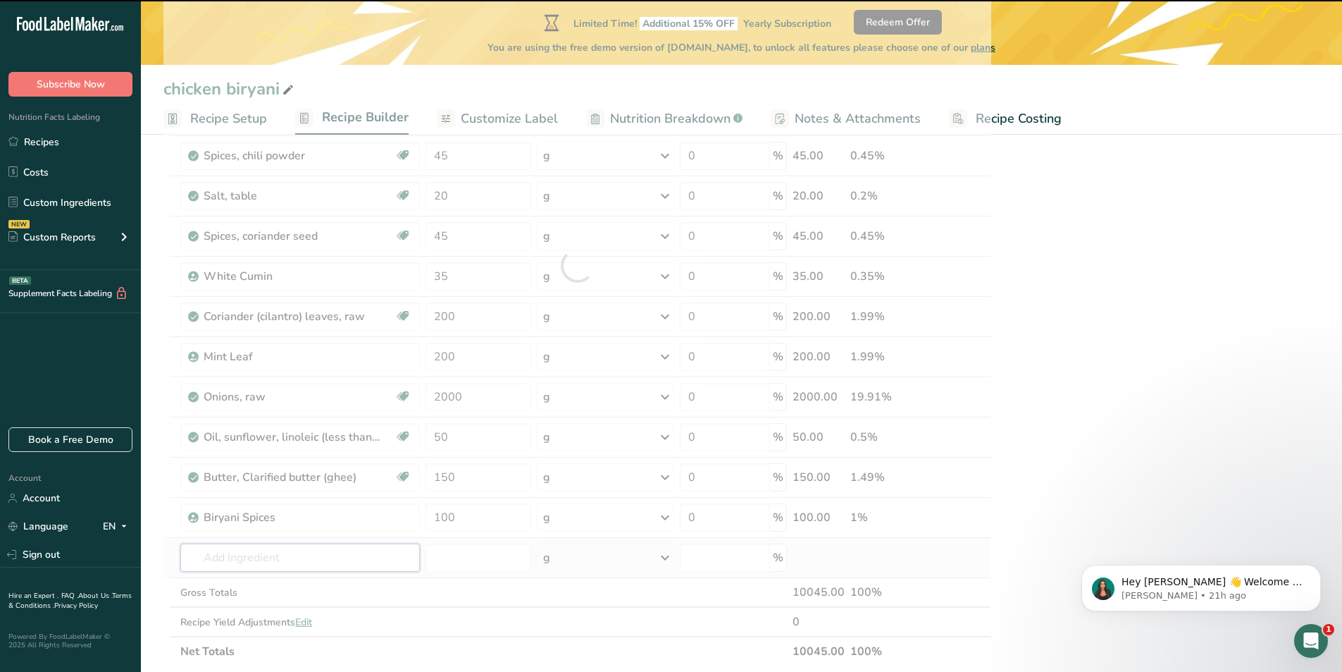
type input "L"
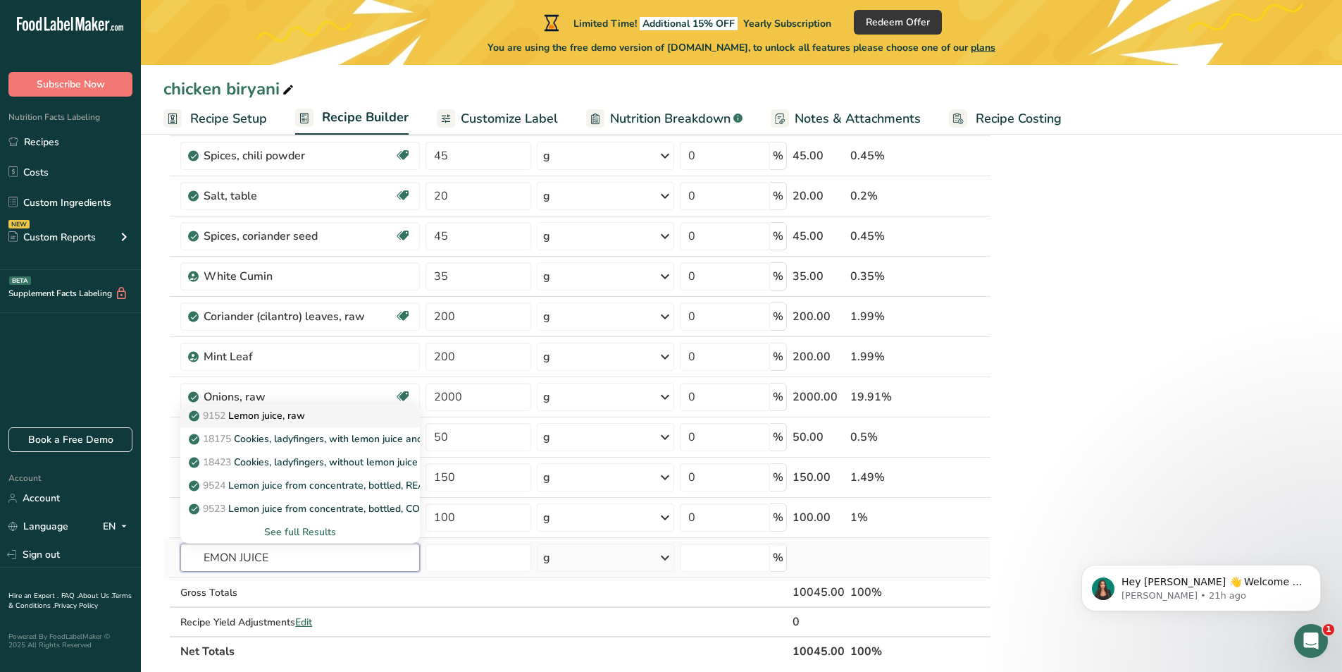
type input "EMON JUICE"
click at [276, 417] on p "9152 Lemon juice, raw" at bounding box center [248, 415] width 113 height 15
type input "Lemon juice, raw"
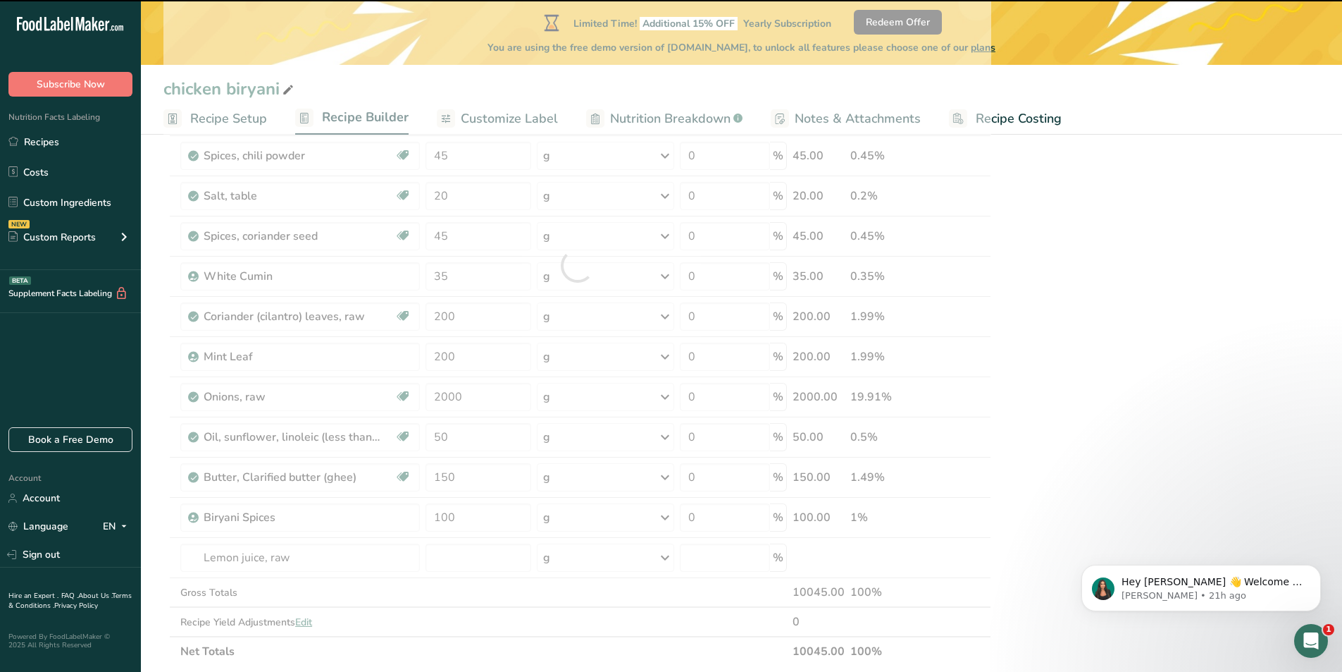
type input "0"
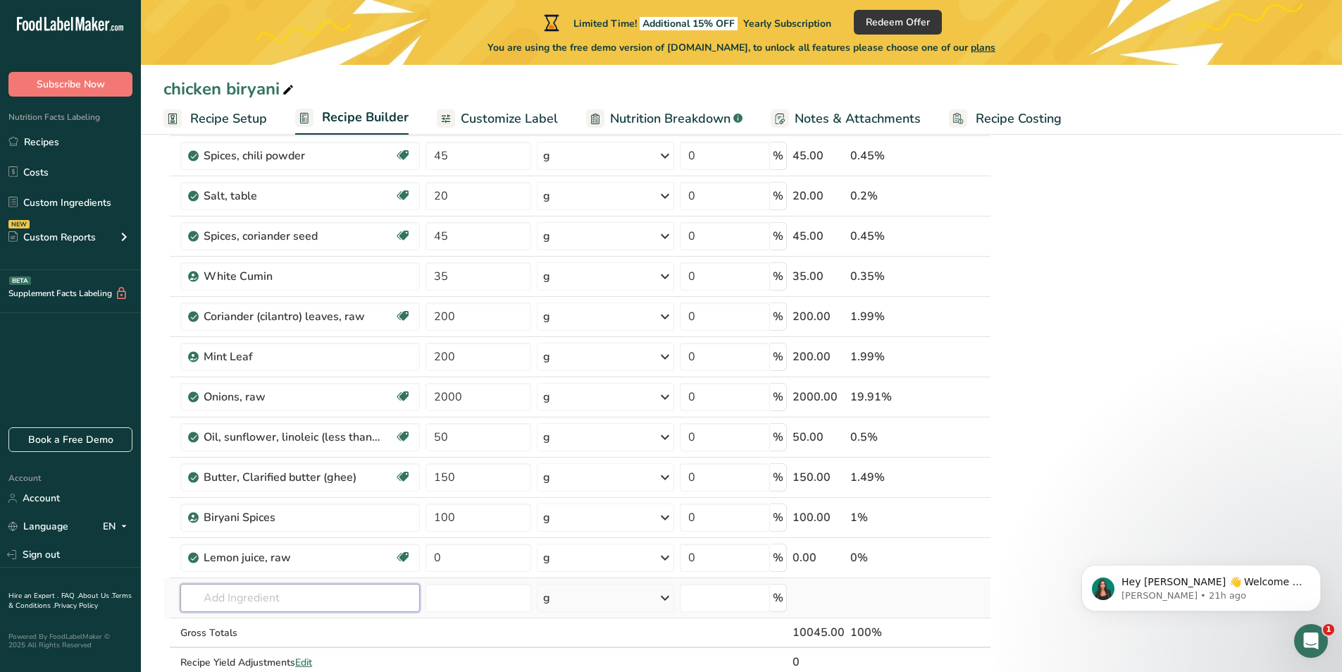
click at [356, 598] on input "text" at bounding box center [300, 597] width 240 height 28
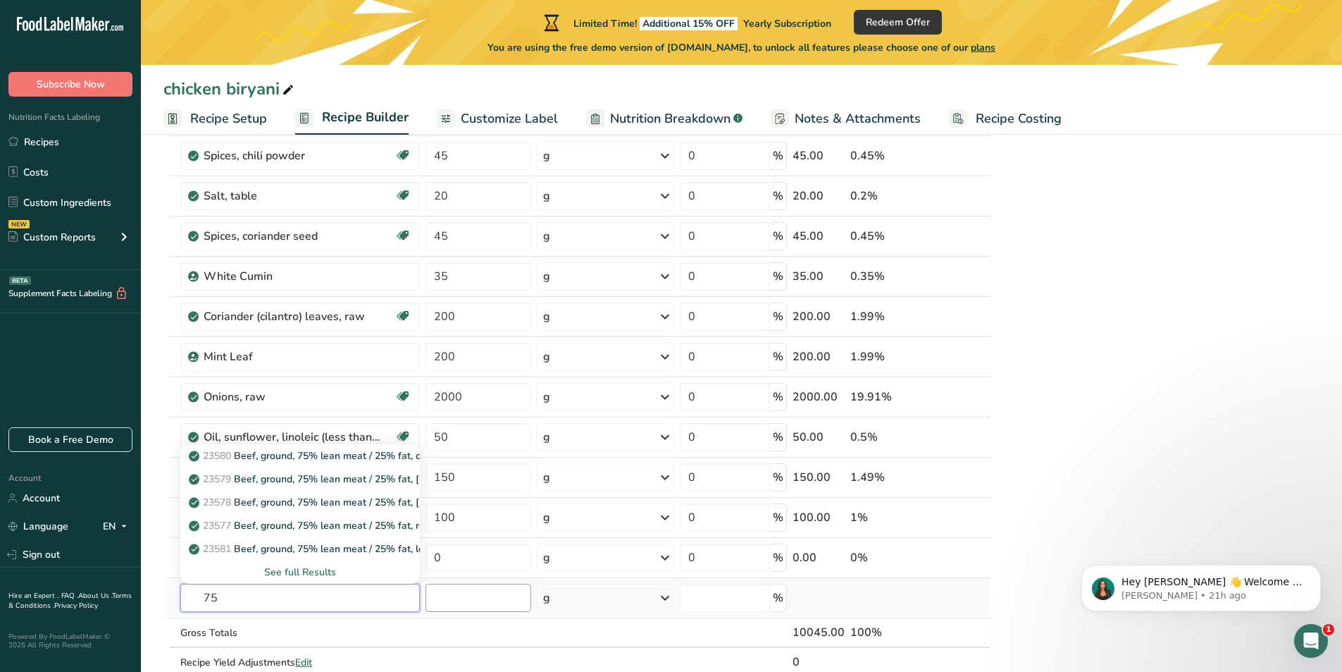
type input "75"
click at [493, 595] on input "number" at bounding box center [479, 597] width 106 height 28
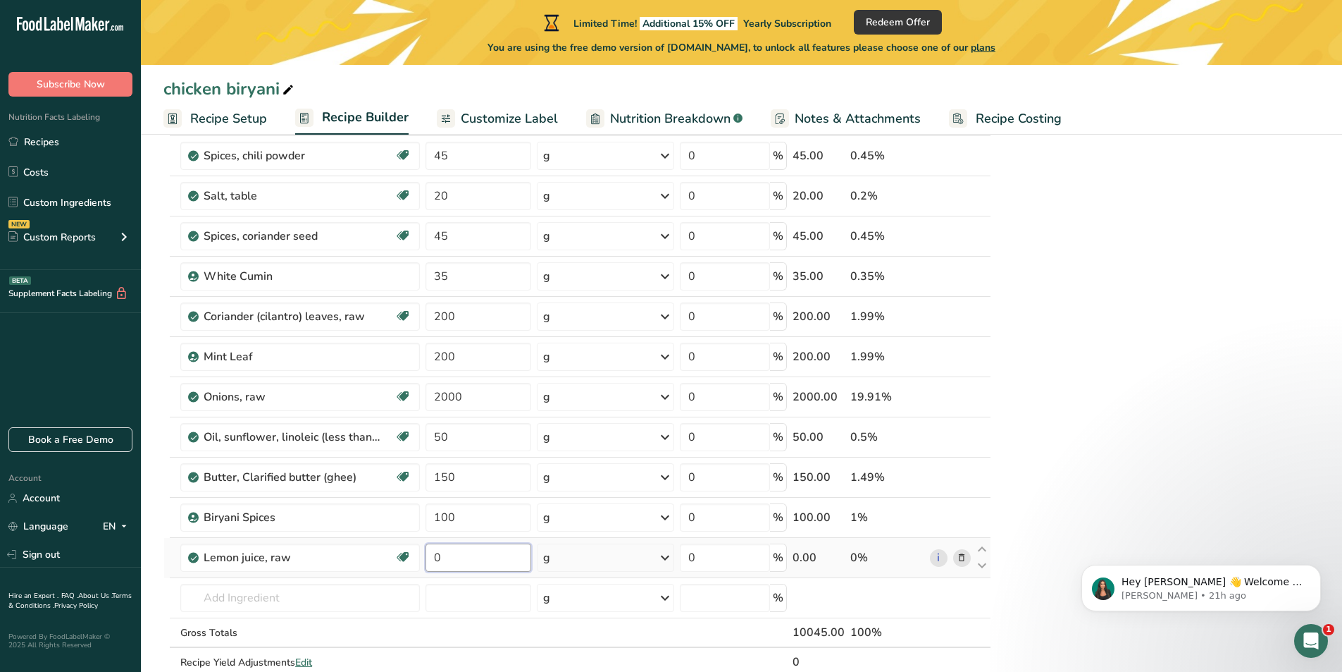
click at [511, 556] on input "0" at bounding box center [479, 557] width 106 height 28
type input "75"
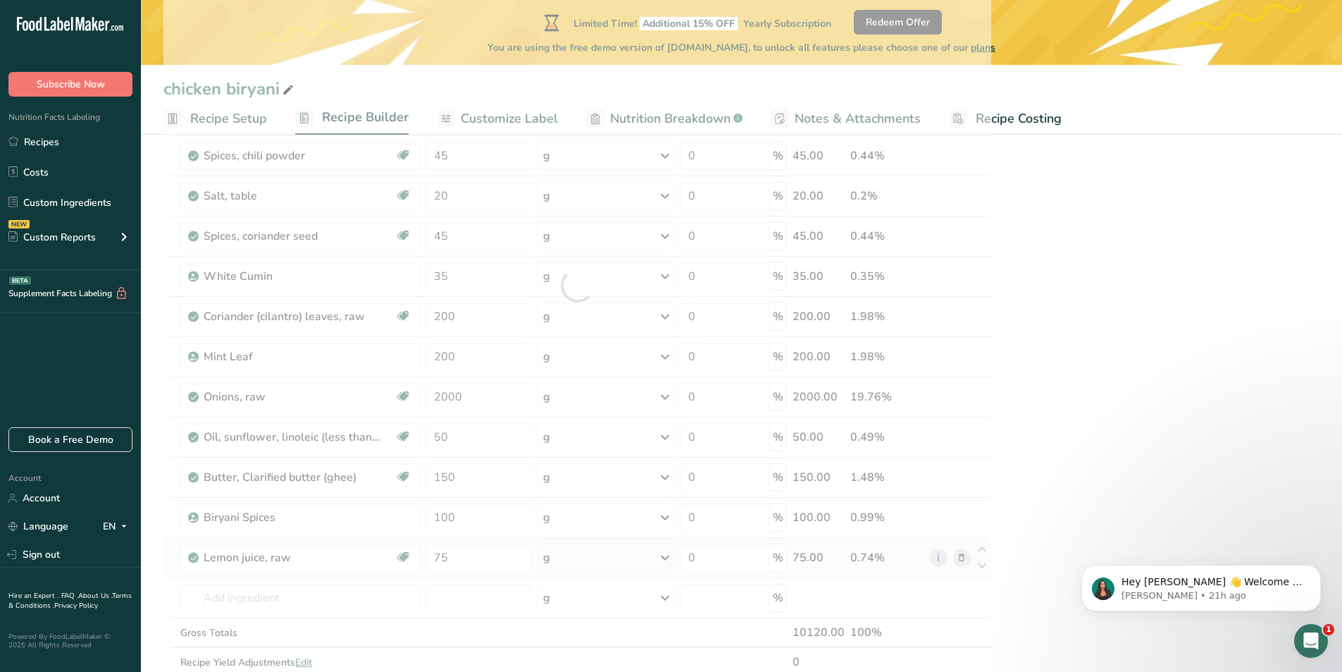
click at [580, 553] on div "Ingredient * Amount * Unit * Waste * .a-a{fill:#347362;}.b-a{fill:#fff;} Grams …" at bounding box center [577, 285] width 828 height 841
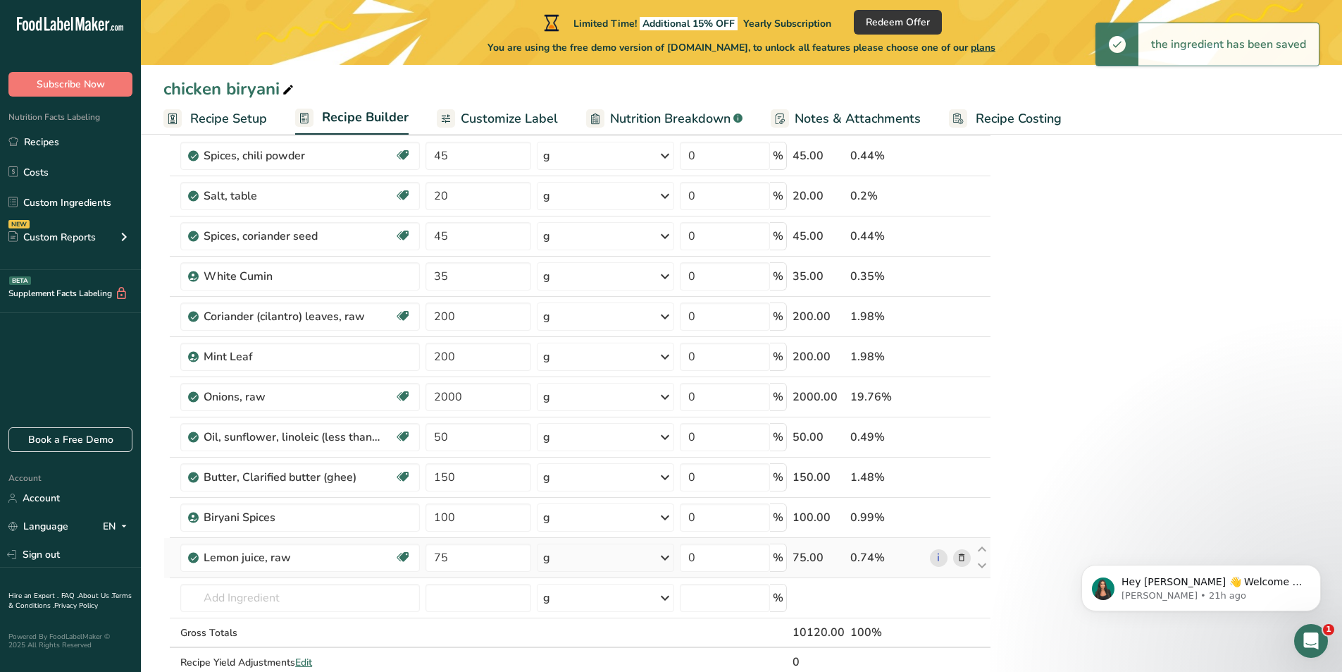
click at [662, 559] on icon at bounding box center [665, 557] width 17 height 25
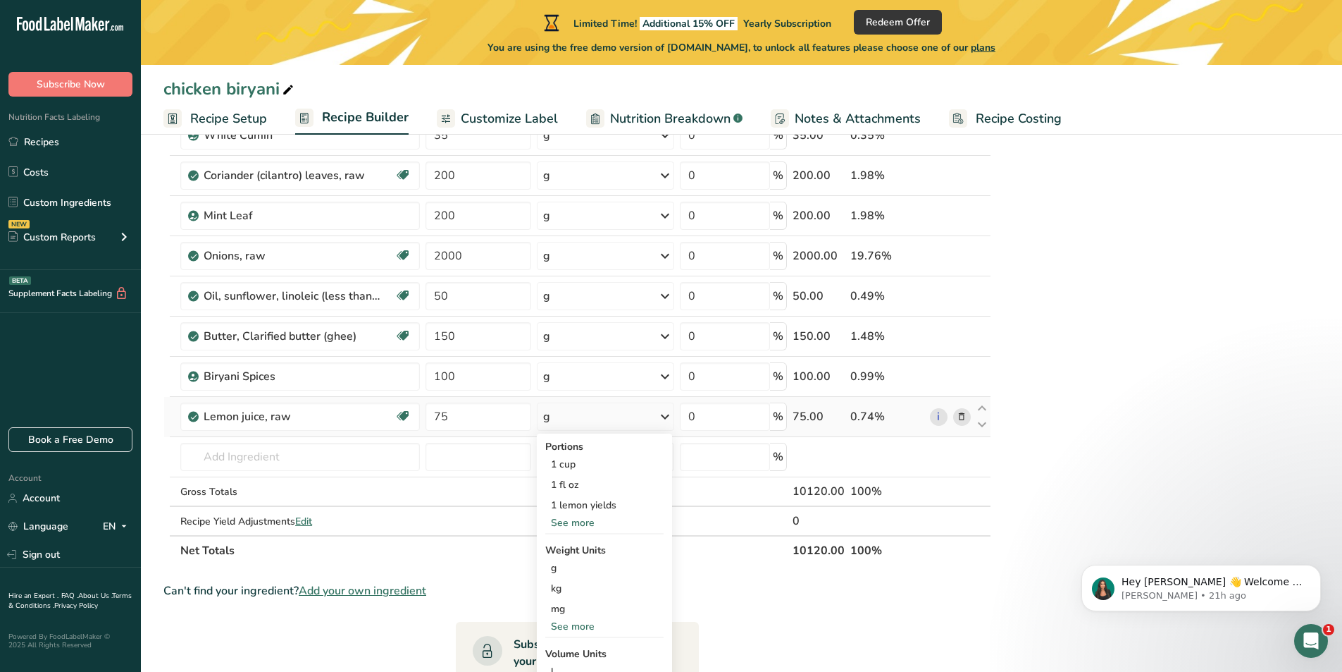
scroll to position [634, 0]
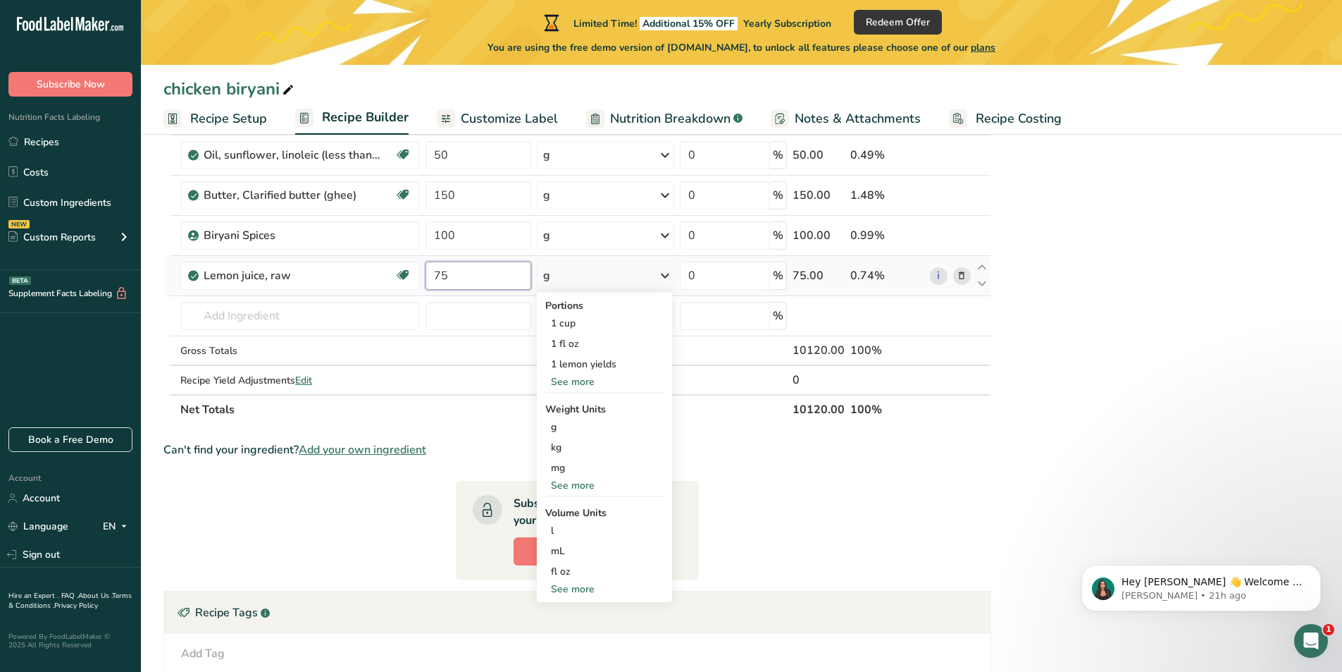
click at [478, 280] on input "75" at bounding box center [479, 275] width 106 height 28
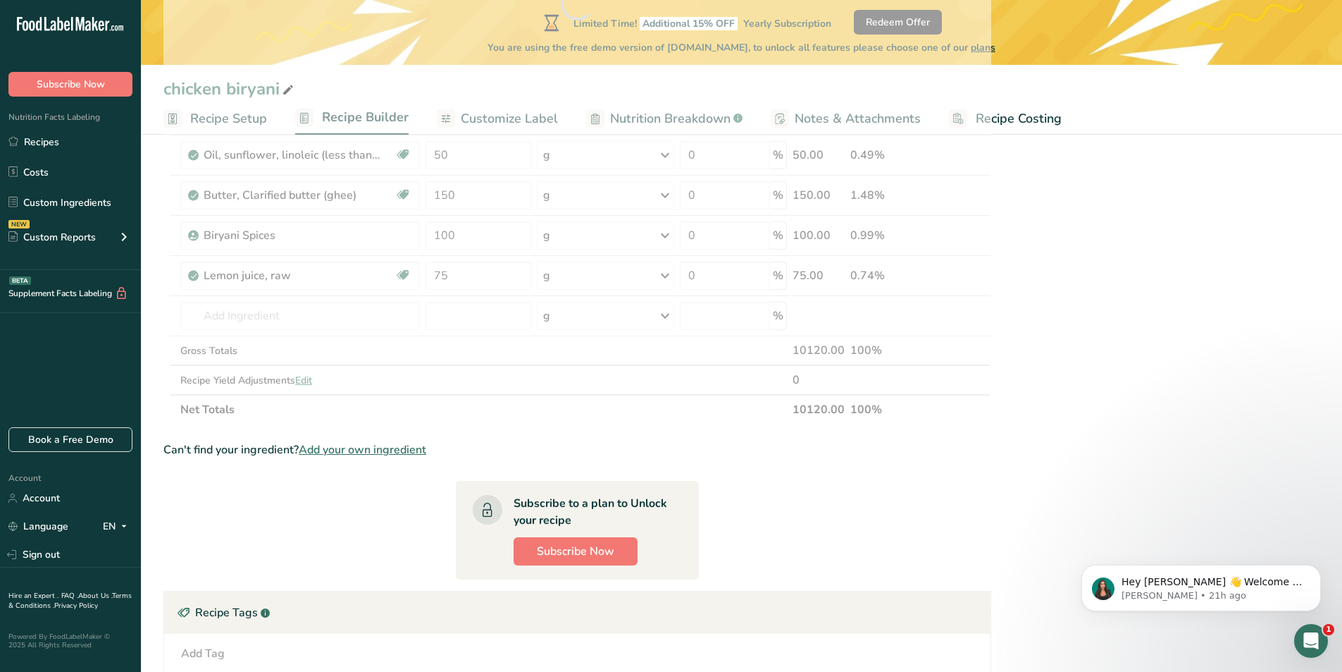
click at [777, 431] on section "Ingredient * Amount * Unit * Waste * .a-a{fill:#347362;}.b-a{fill:#fff;} Grams …" at bounding box center [577, 221] width 828 height 1276
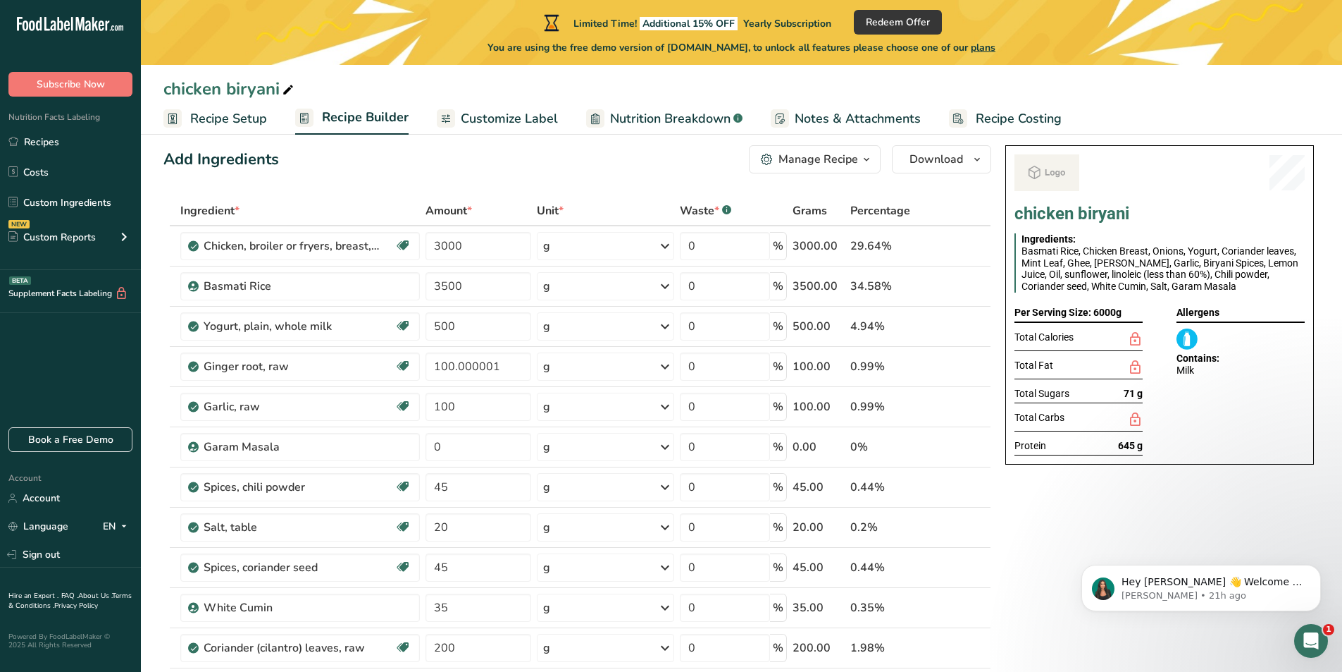
scroll to position [0, 0]
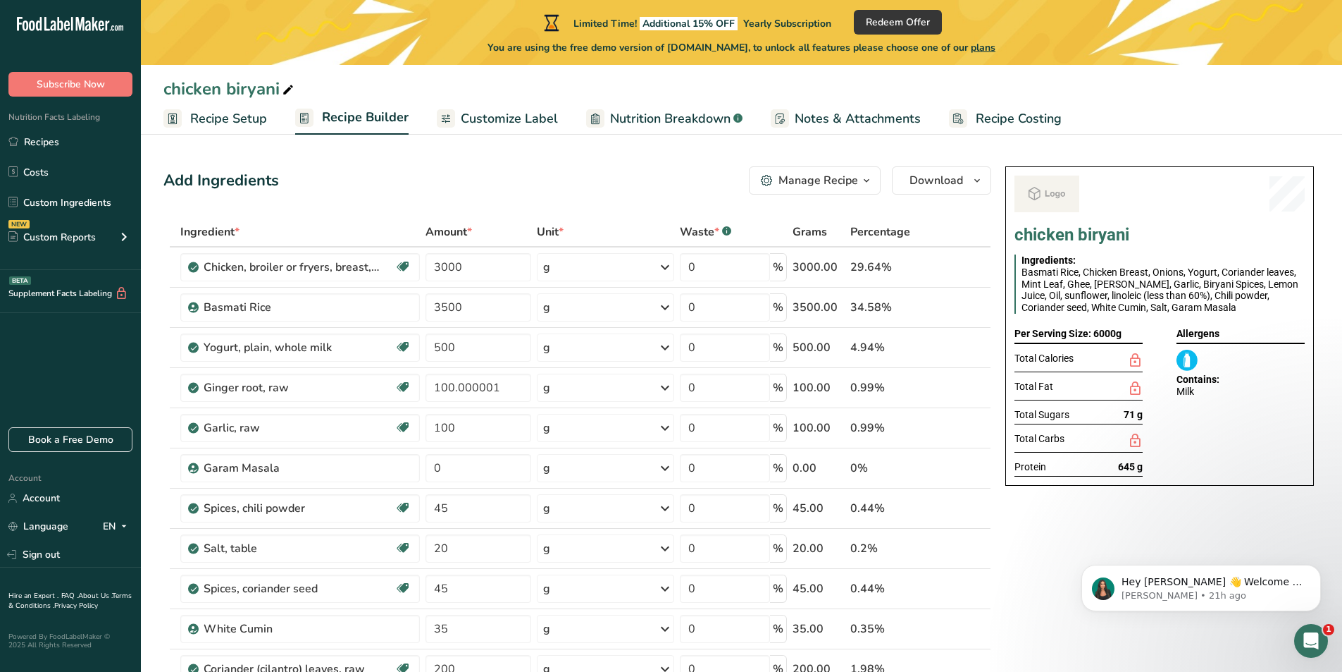
click at [1008, 121] on span "Recipe Costing" at bounding box center [1019, 118] width 86 height 19
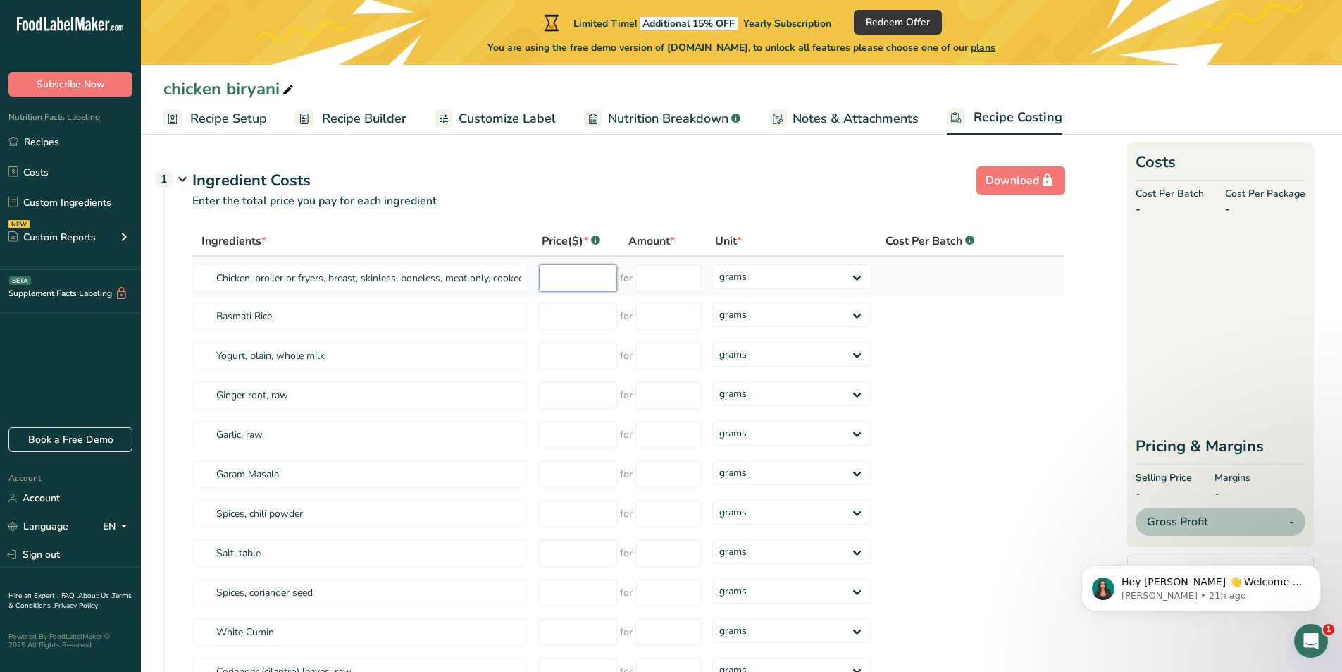
click at [573, 277] on input "number" at bounding box center [578, 277] width 78 height 27
type input "30"
click at [575, 238] on div "Price($) * .a-a{fill:#347362;}.b-a{fill:#fff;}" at bounding box center [571, 241] width 58 height 17
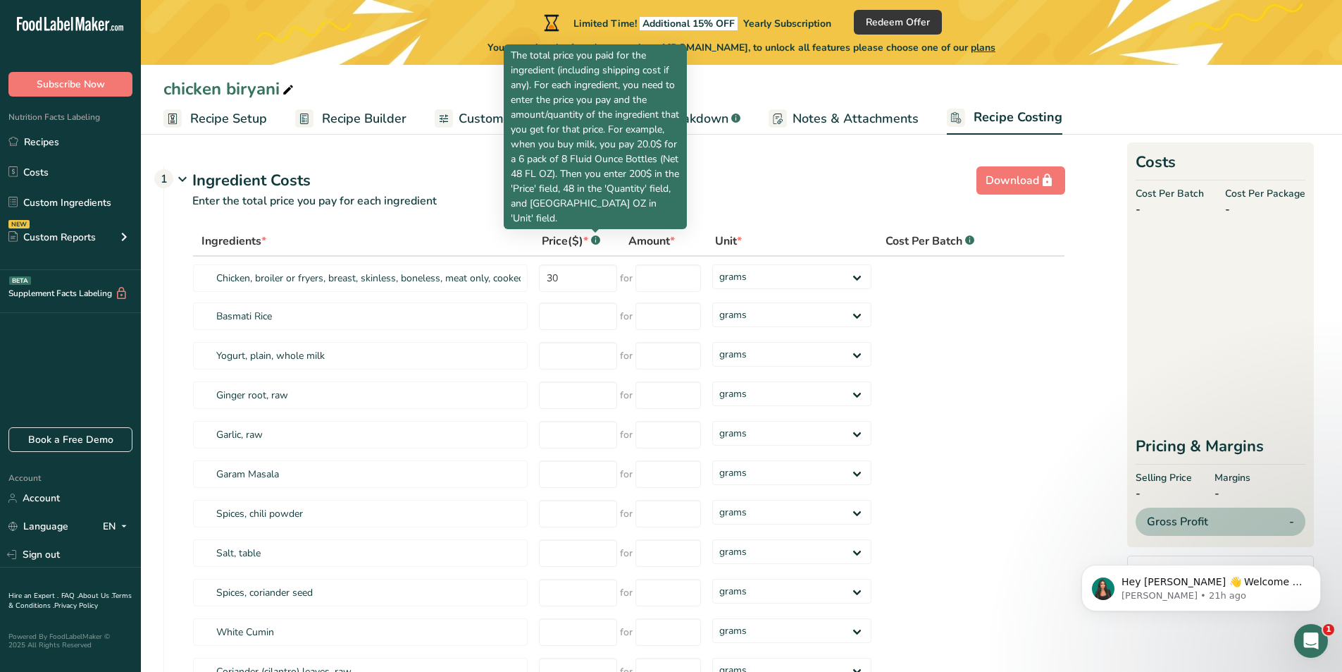
click at [595, 241] on icon at bounding box center [595, 241] width 1 height 4
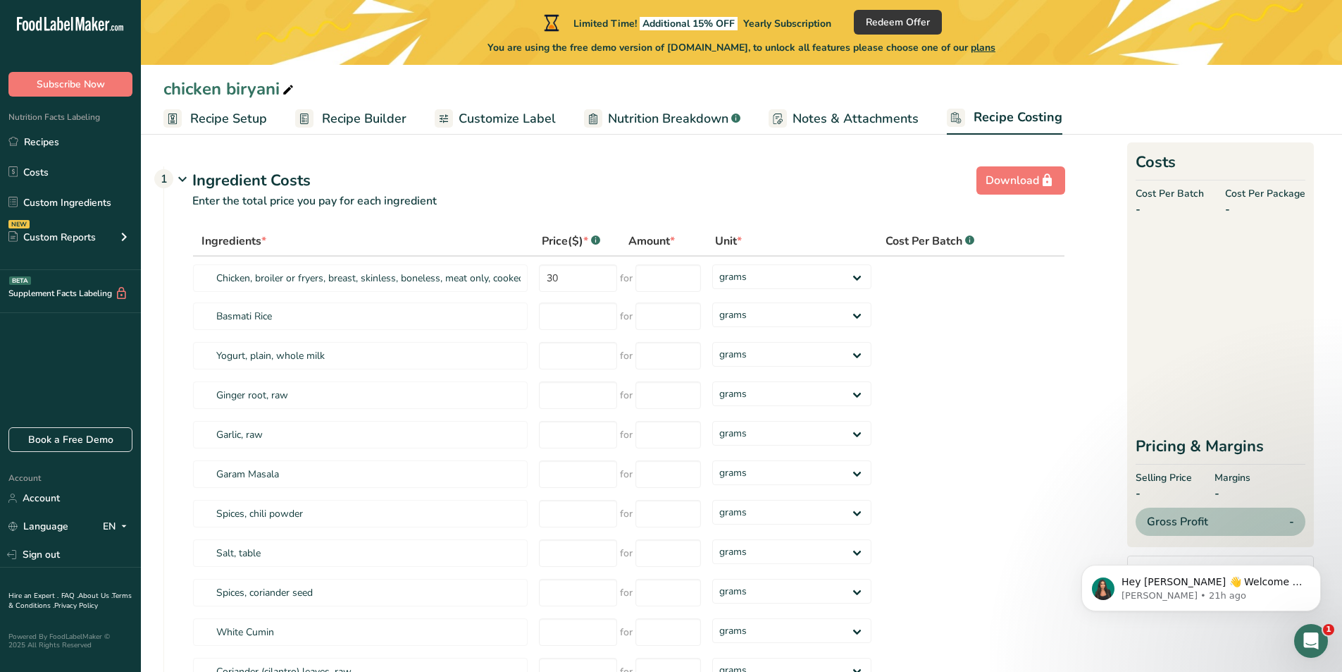
click at [595, 241] on icon at bounding box center [595, 241] width 1 height 4
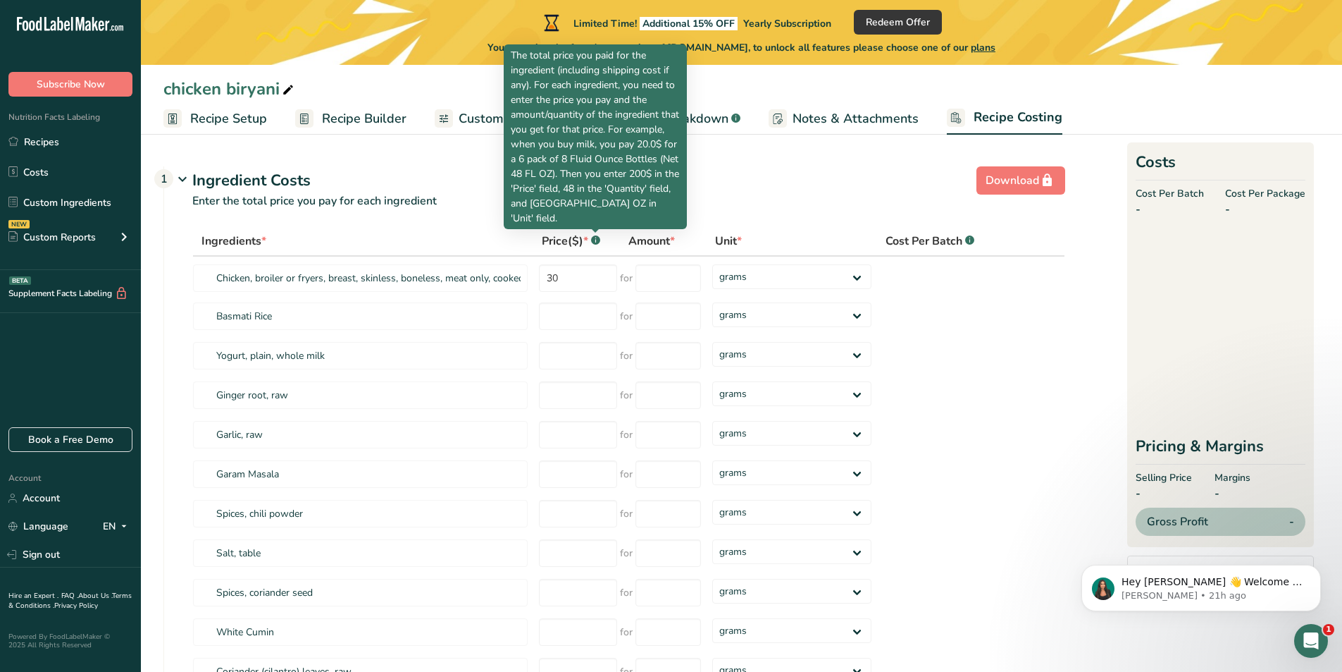
click at [595, 241] on icon at bounding box center [595, 241] width 1 height 4
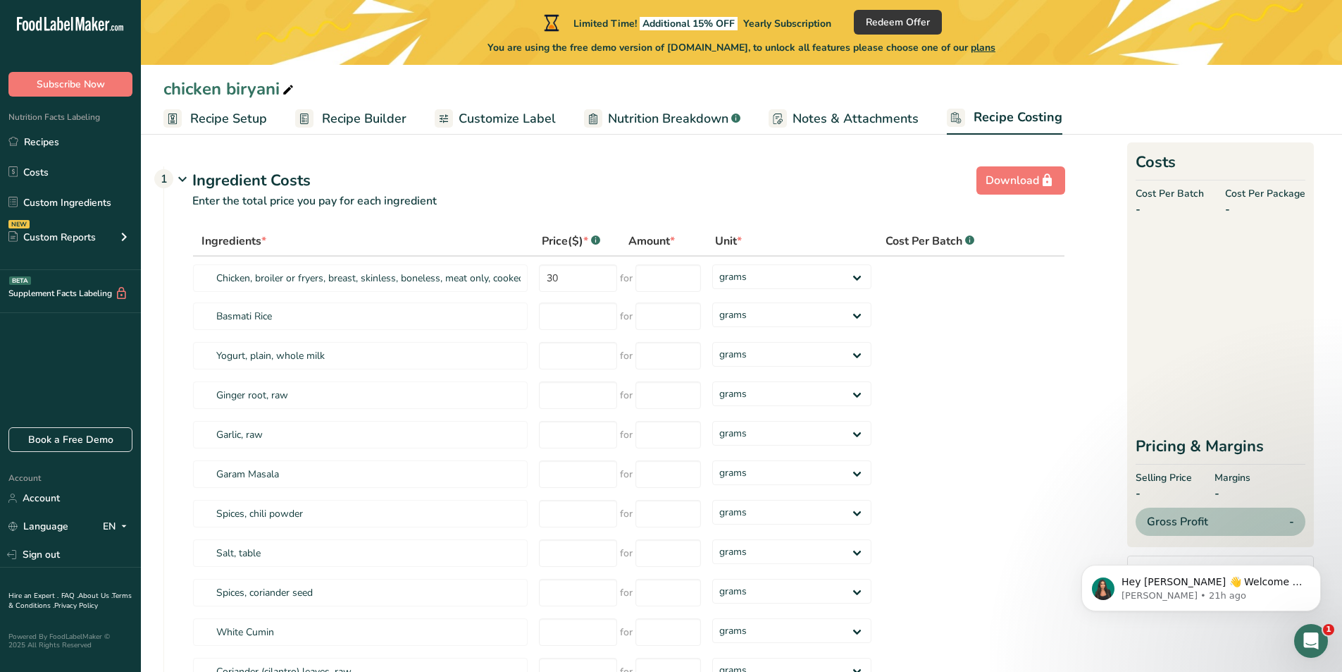
click at [595, 241] on icon at bounding box center [595, 241] width 1 height 4
click at [225, 124] on span "Recipe Setup" at bounding box center [228, 118] width 77 height 19
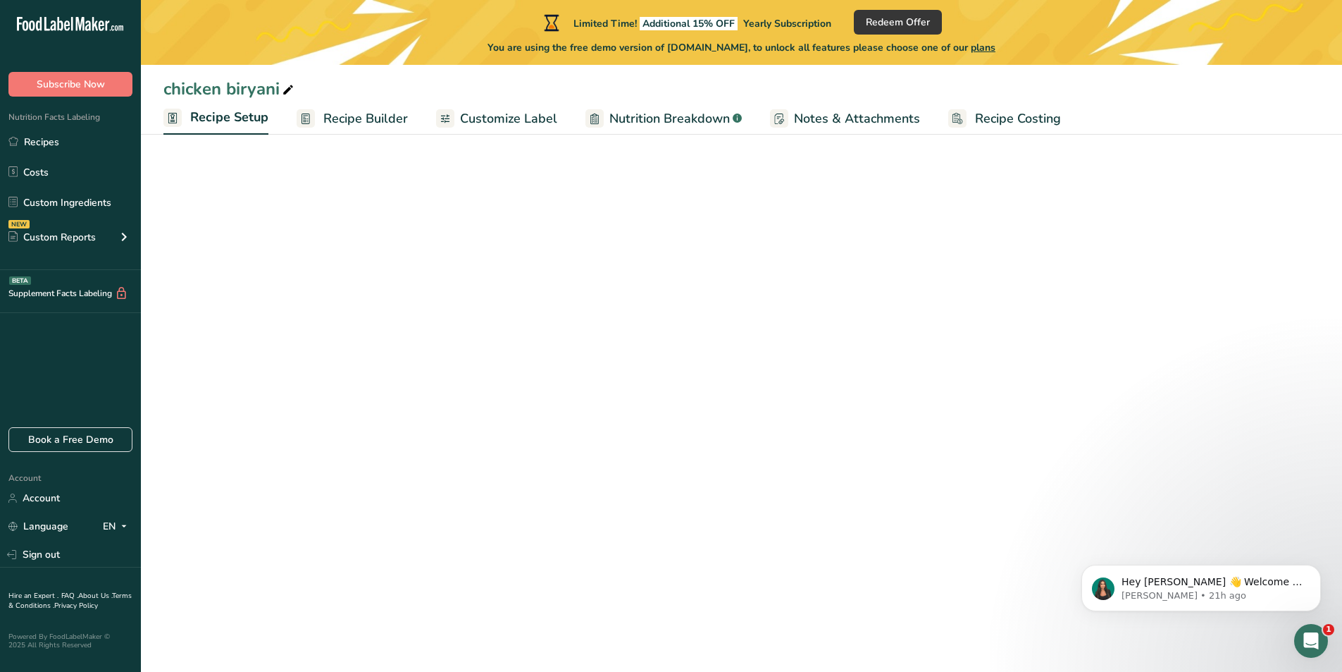
select select "1"
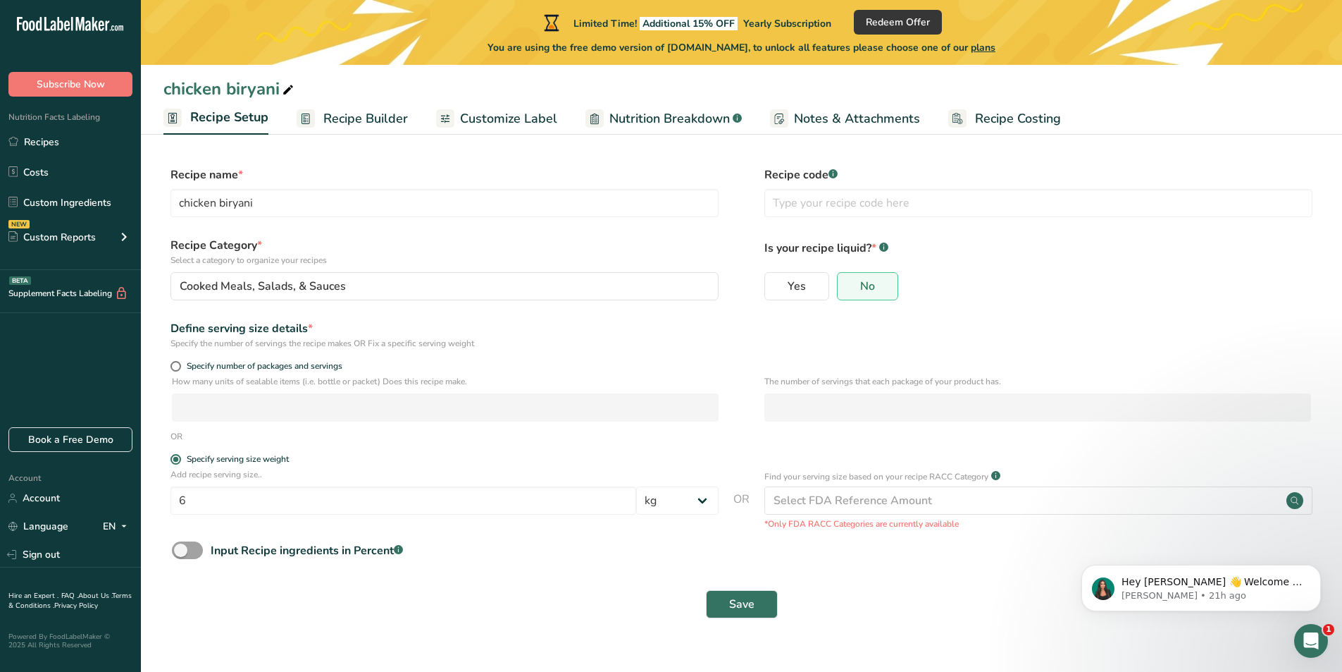
click at [375, 123] on span "Recipe Builder" at bounding box center [365, 118] width 85 height 19
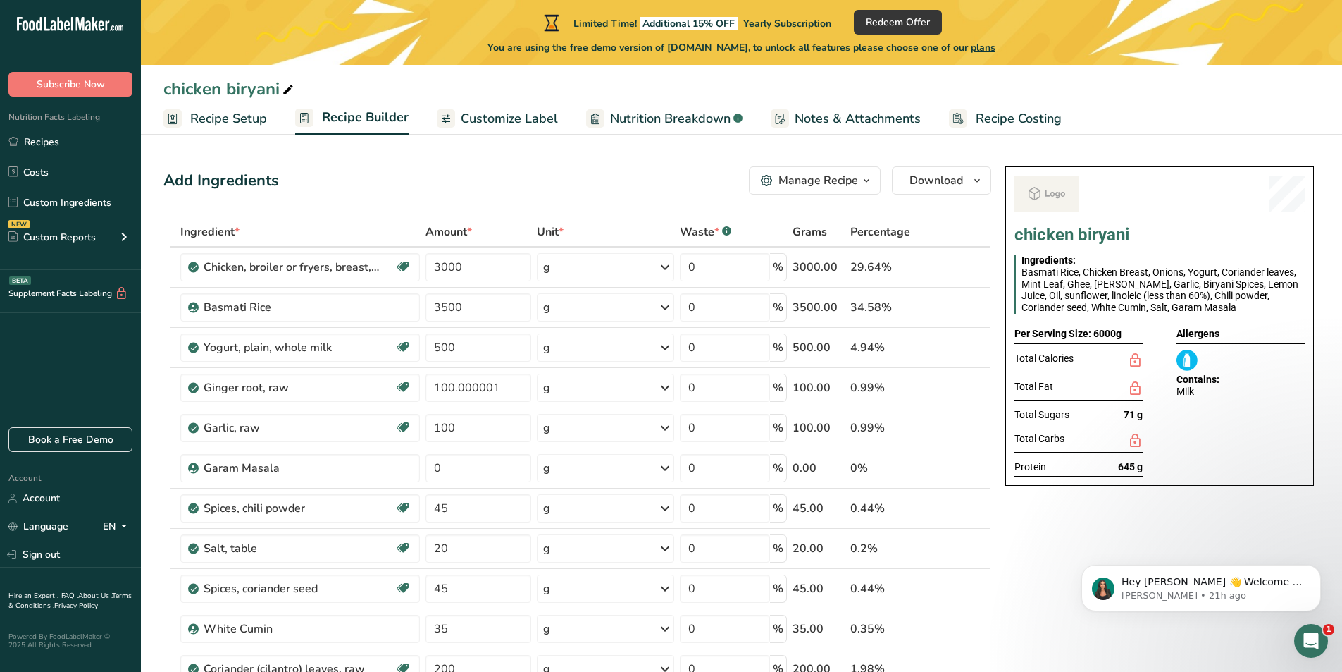
click at [530, 115] on span "Customize Label" at bounding box center [509, 118] width 97 height 19
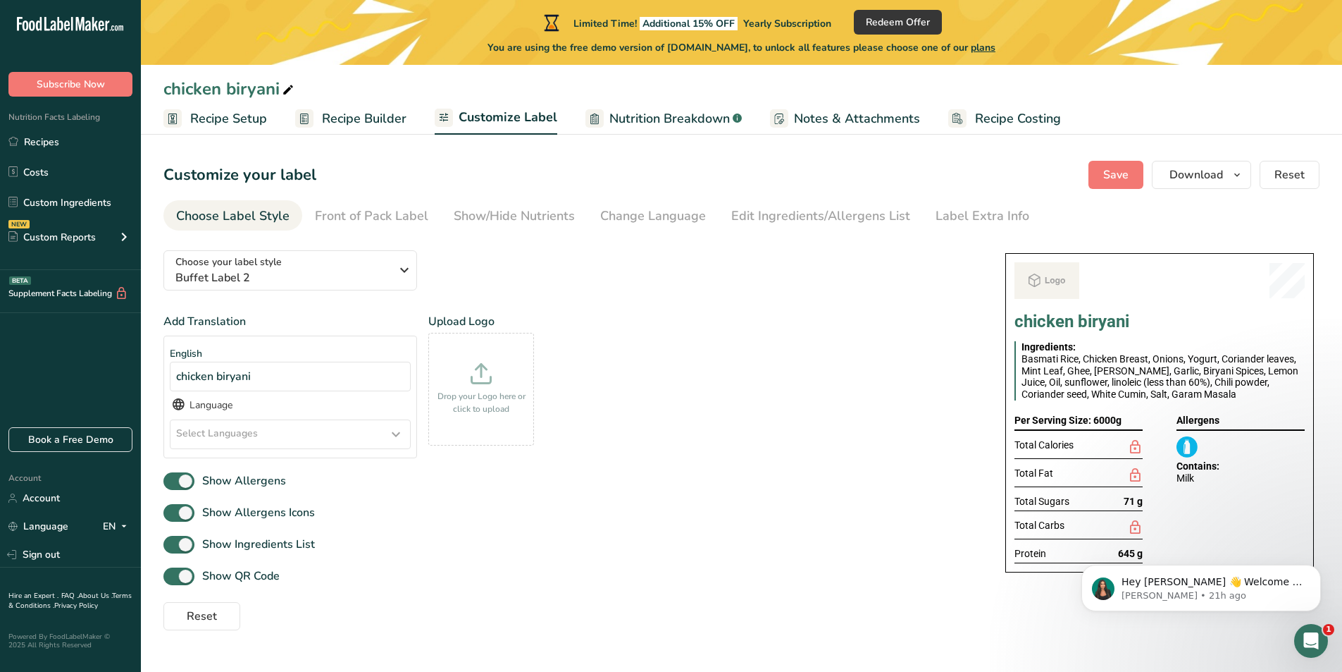
click at [693, 121] on span "Nutrition Breakdown" at bounding box center [670, 118] width 121 height 19
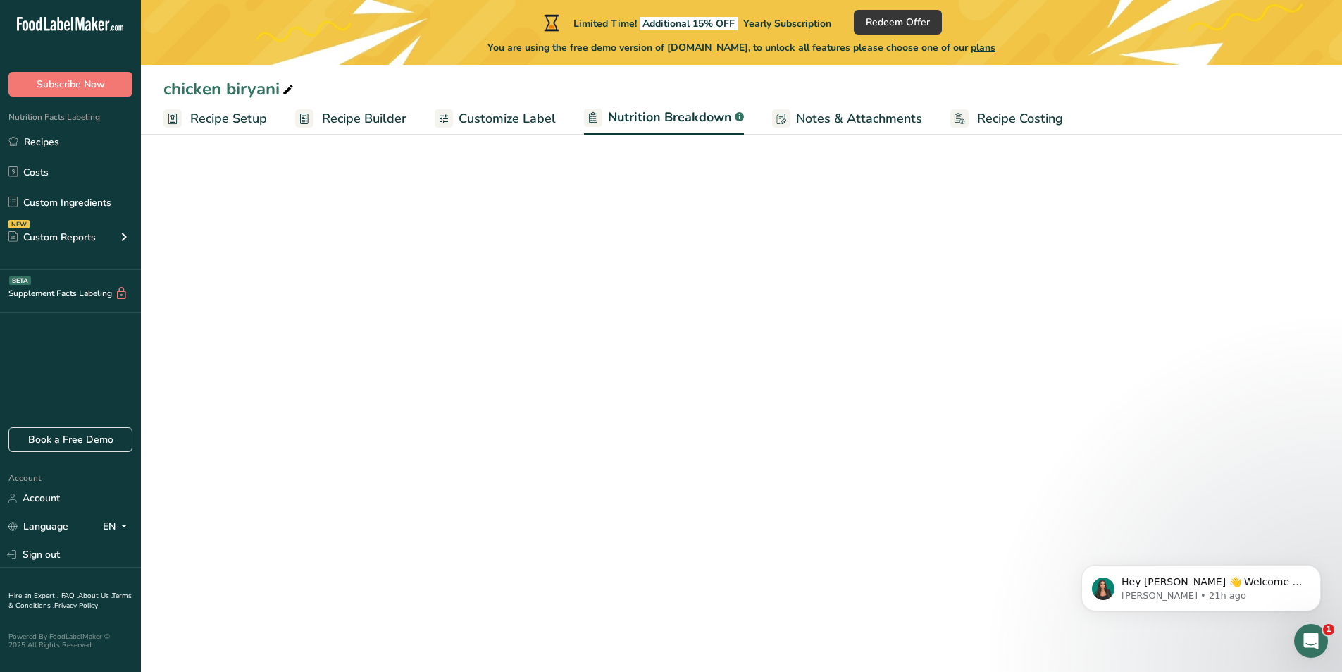
select select "Calories"
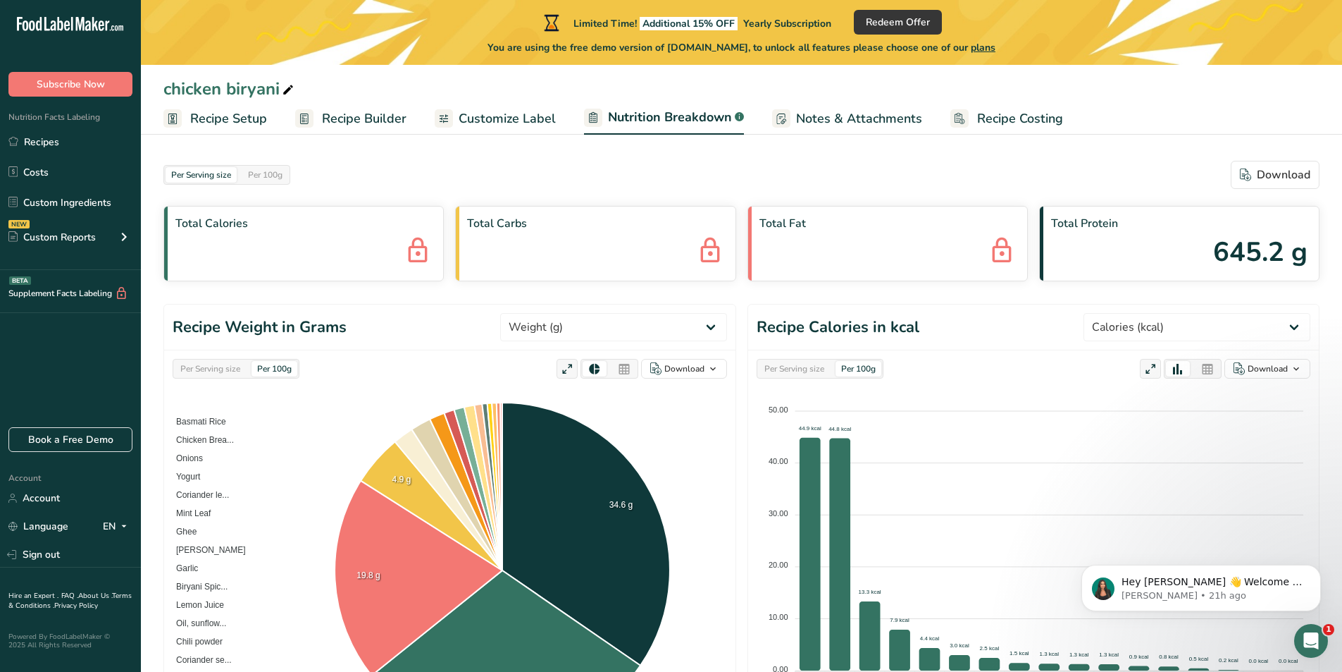
click at [858, 119] on span "Notes & Attachments" at bounding box center [859, 118] width 126 height 19
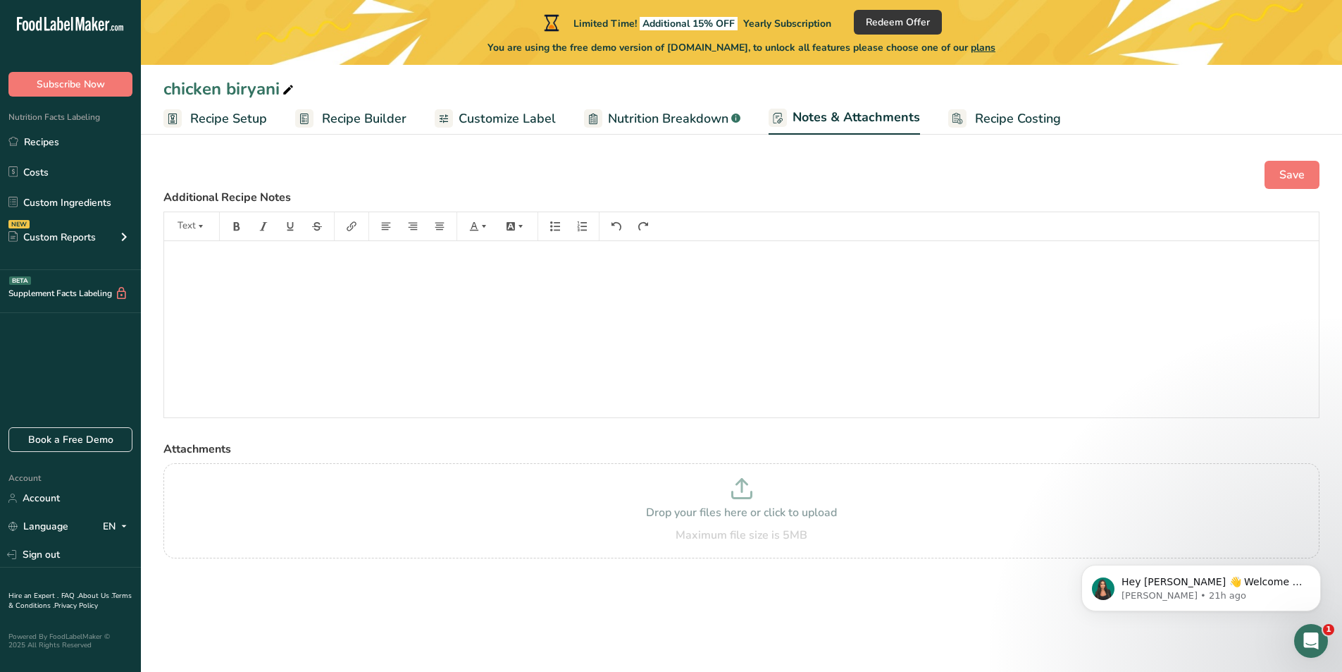
click at [996, 121] on span "Recipe Costing" at bounding box center [1018, 118] width 86 height 19
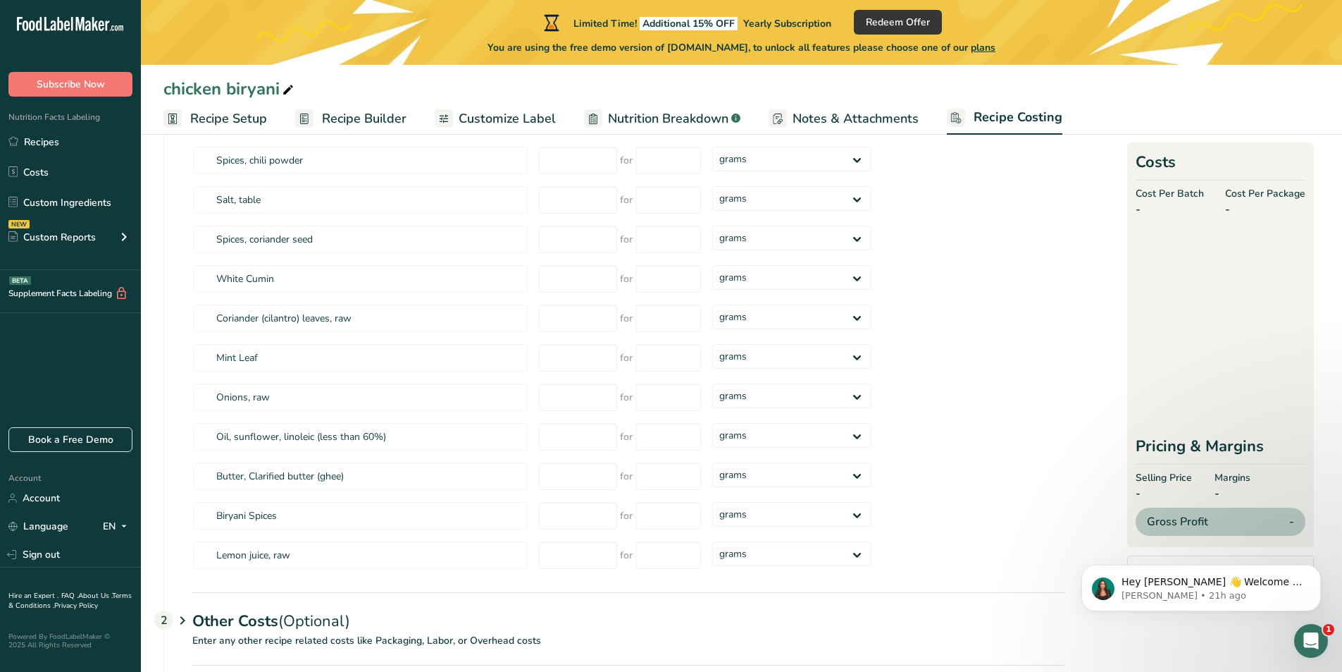
scroll to position [282, 0]
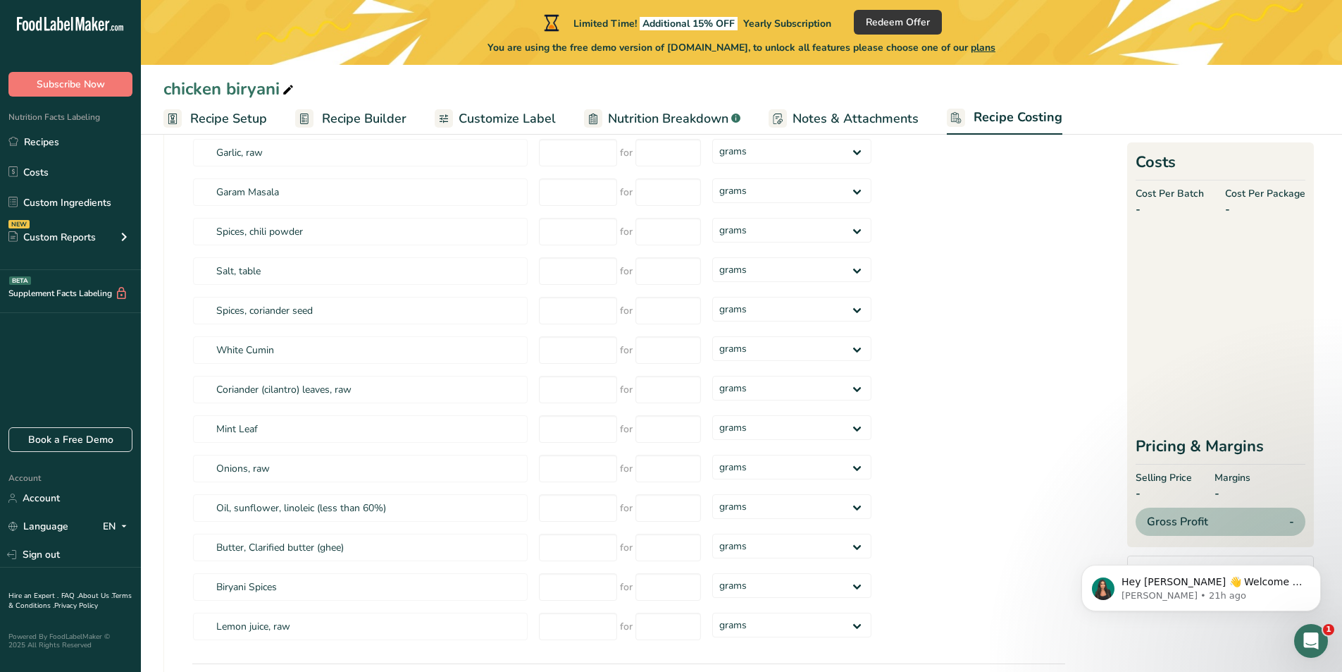
click at [226, 118] on span "Recipe Setup" at bounding box center [228, 118] width 77 height 19
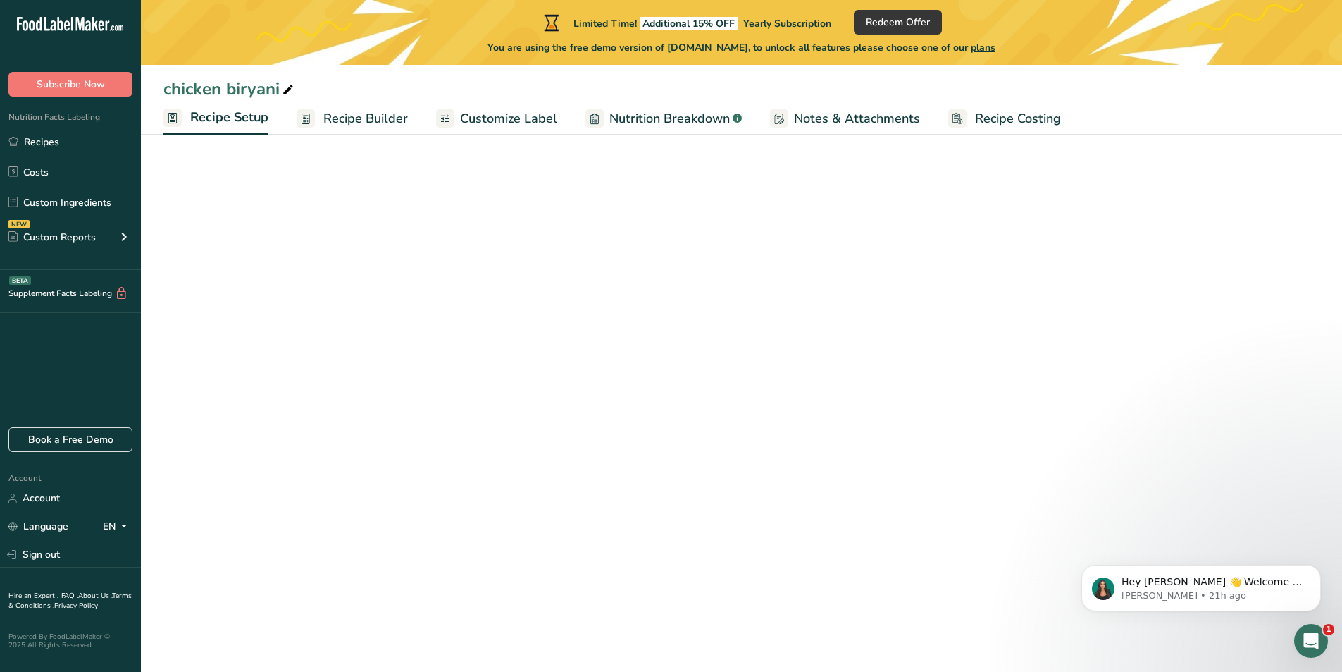
select select "1"
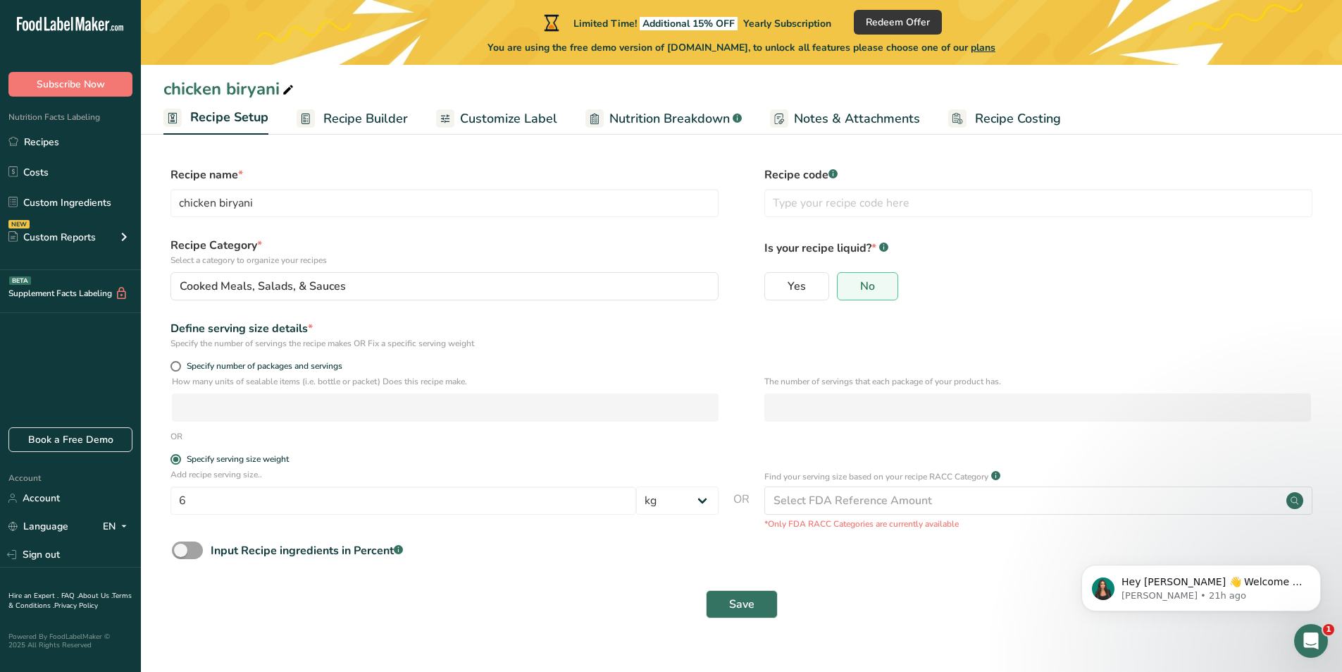
click at [342, 121] on span "Recipe Builder" at bounding box center [365, 118] width 85 height 19
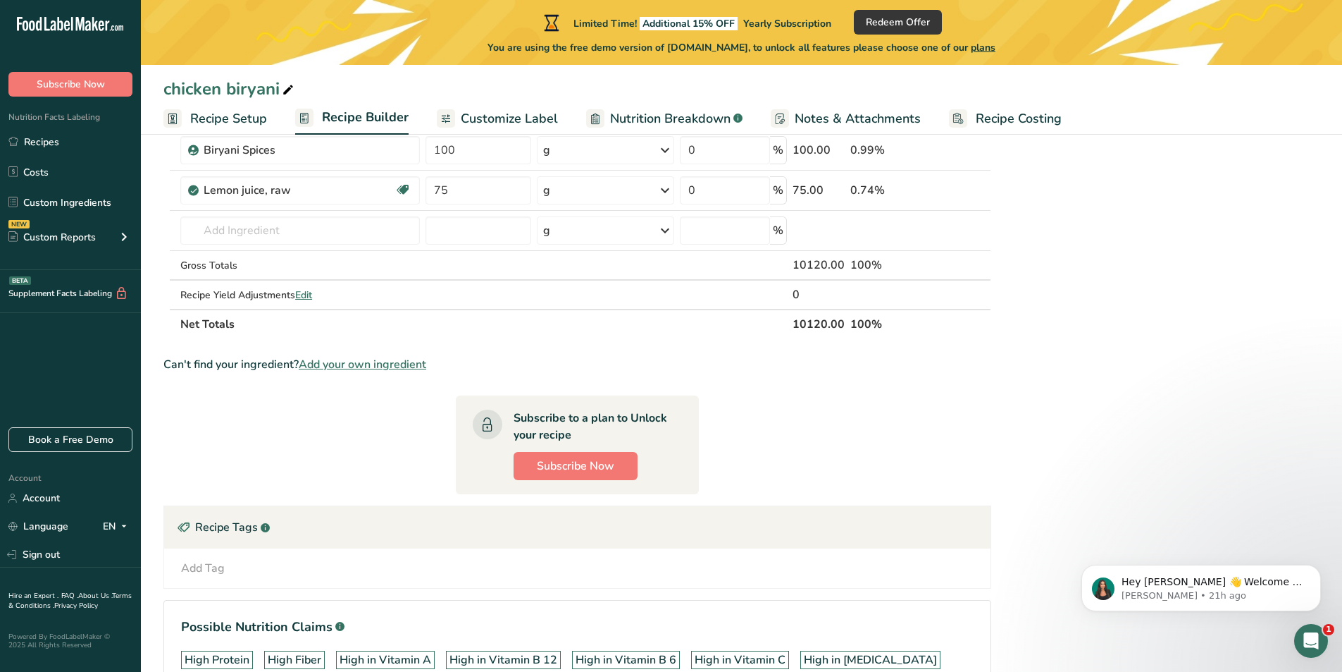
scroll to position [867, 0]
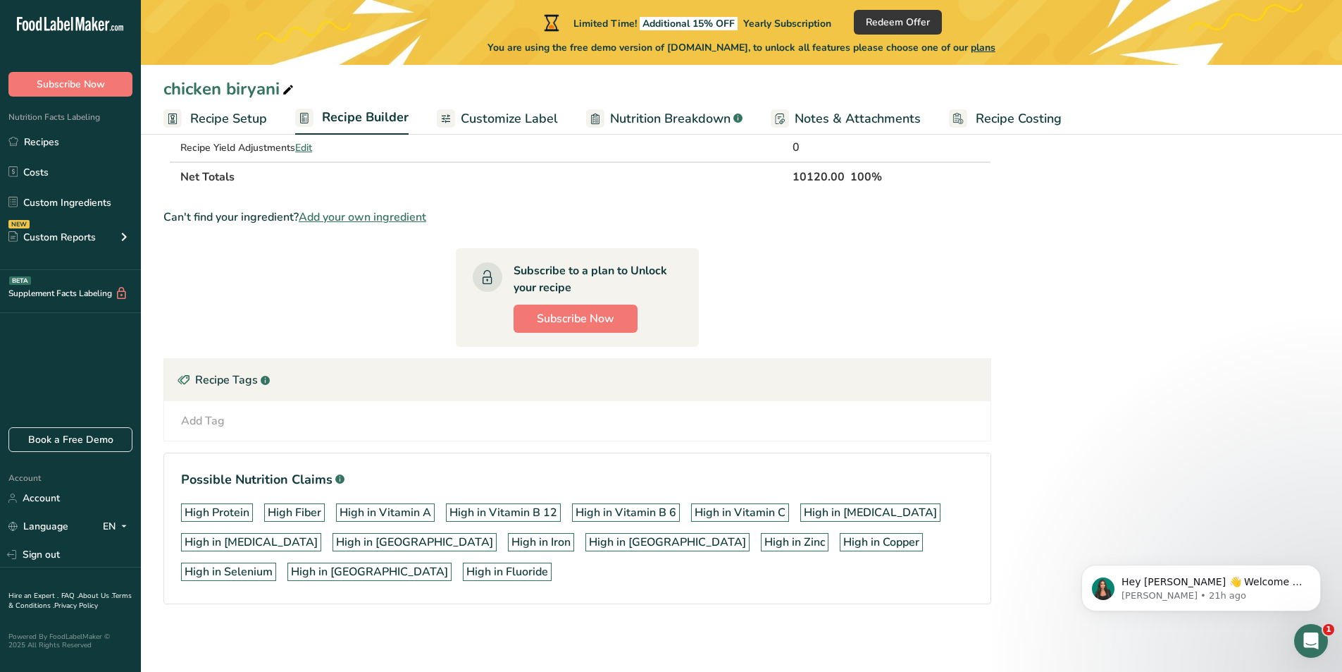
drag, startPoint x: 190, startPoint y: 258, endPoint x: 517, endPoint y: 130, distance: 351.2
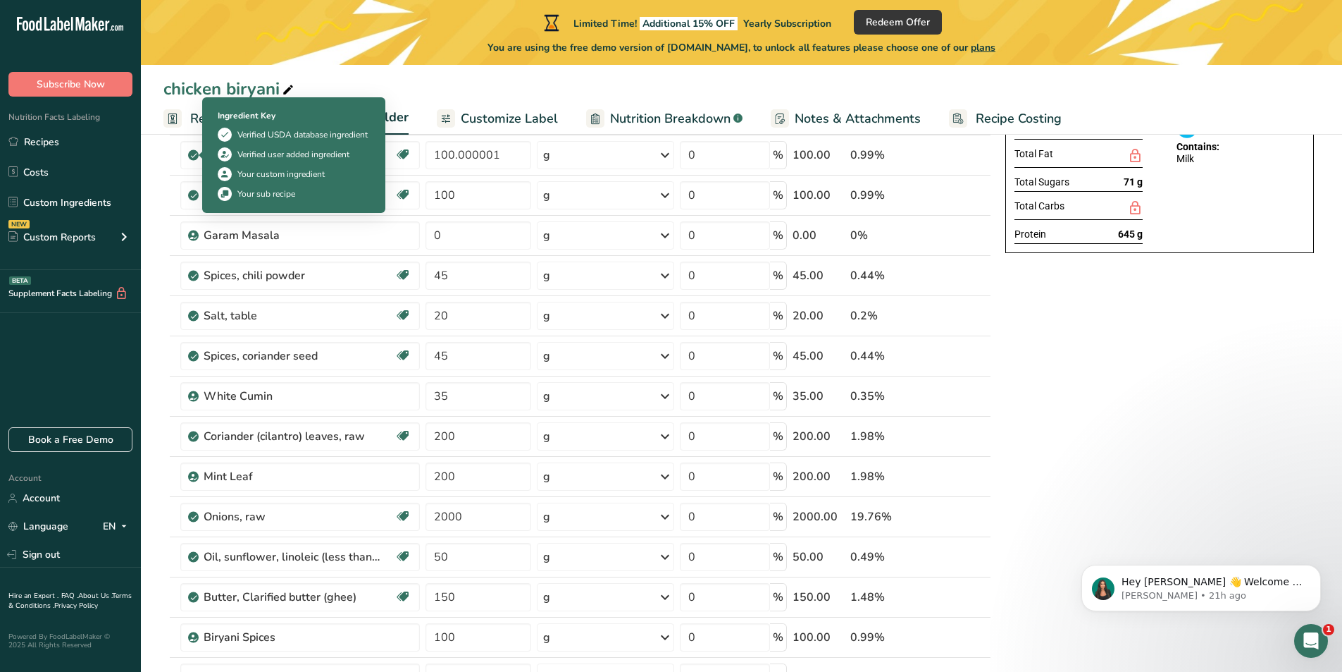
scroll to position [0, 0]
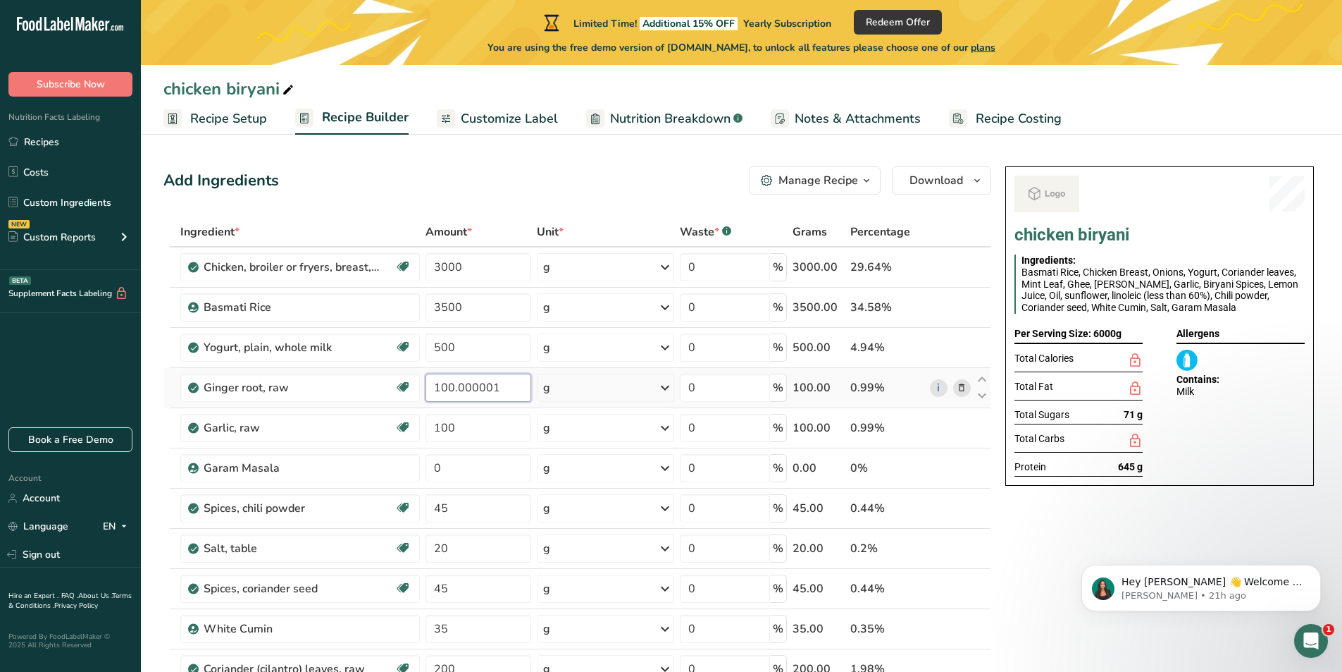
click at [502, 389] on input "100.000001" at bounding box center [479, 387] width 106 height 28
type input "100"
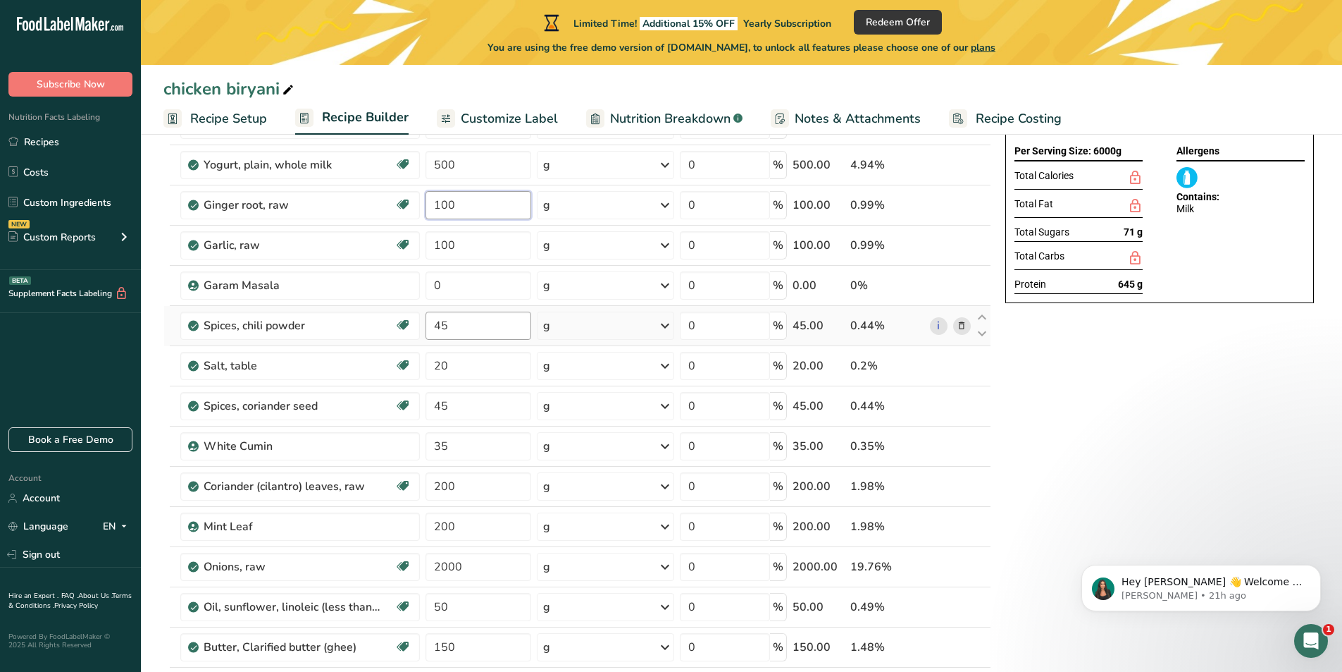
scroll to position [211, 0]
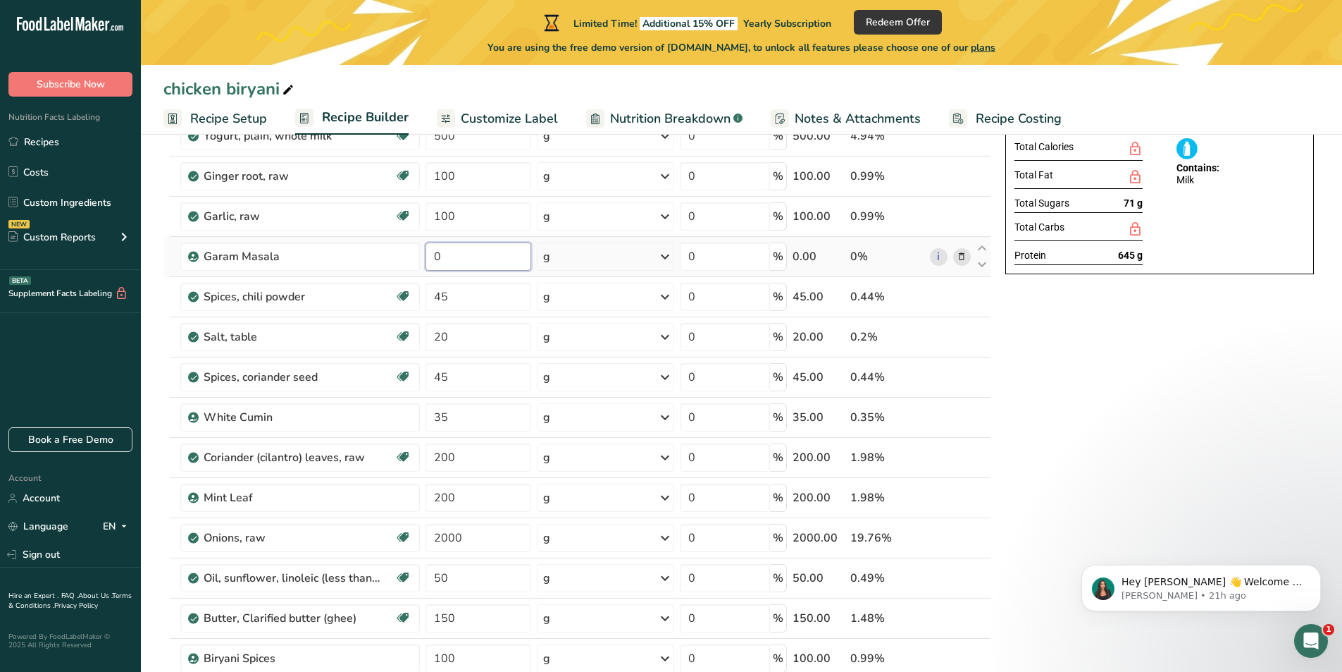
click at [509, 266] on div "Ingredient * Amount * Unit * Waste * .a-a{fill:#347362;}.b-a{fill:#fff;} Grams …" at bounding box center [577, 426] width 828 height 841
